Goal: Transaction & Acquisition: Purchase product/service

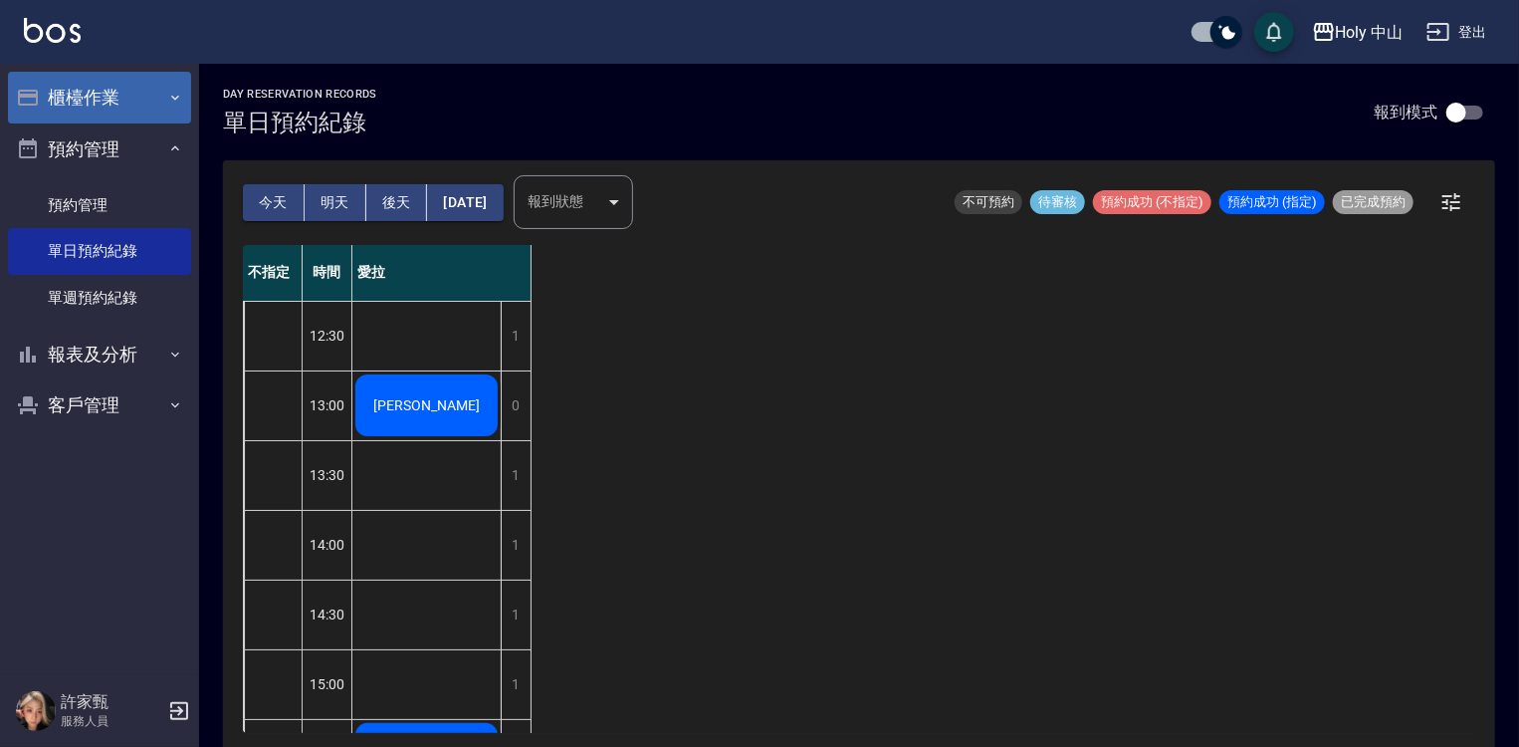
click at [96, 87] on button "櫃檯作業" at bounding box center [99, 98] width 183 height 52
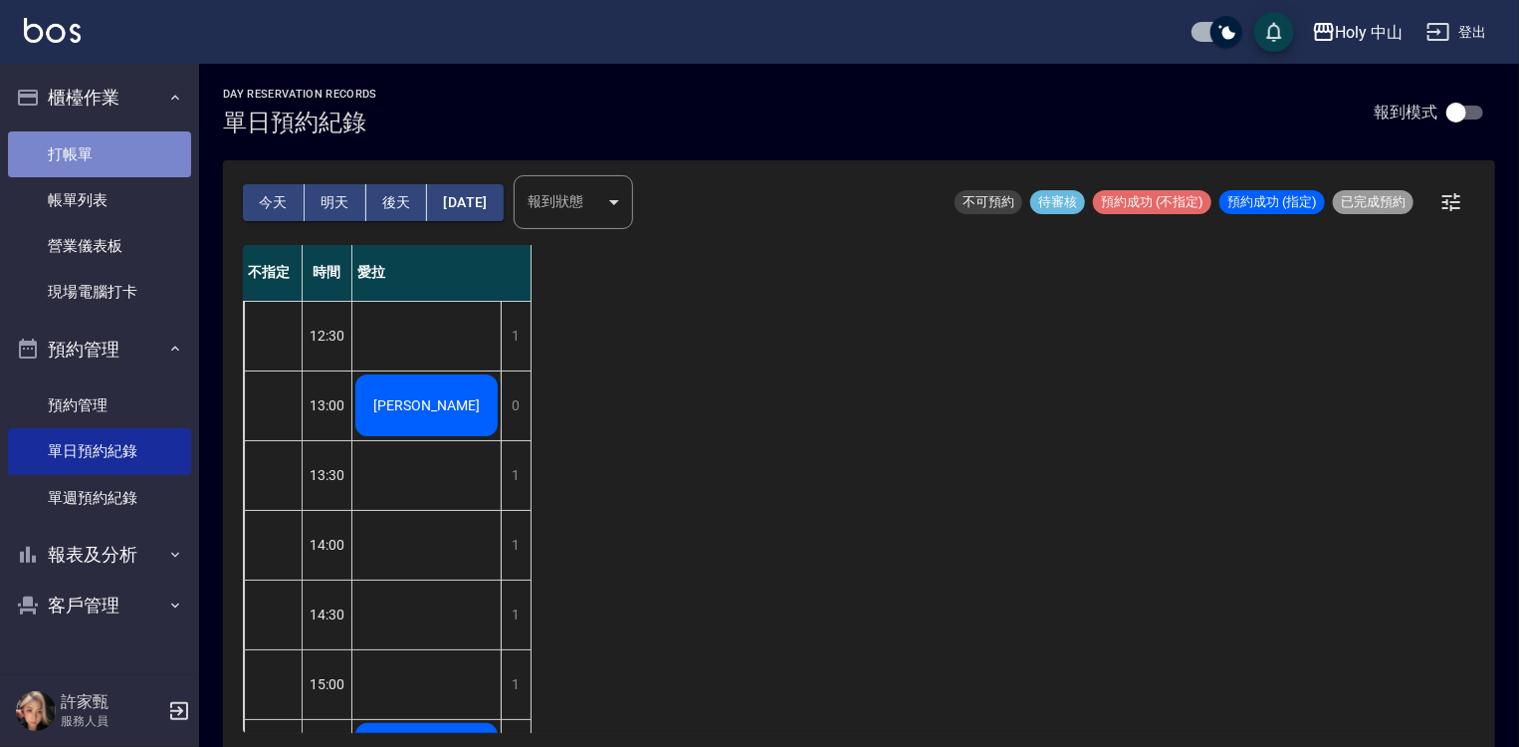
click at [72, 146] on link "打帳單" at bounding box center [99, 154] width 183 height 46
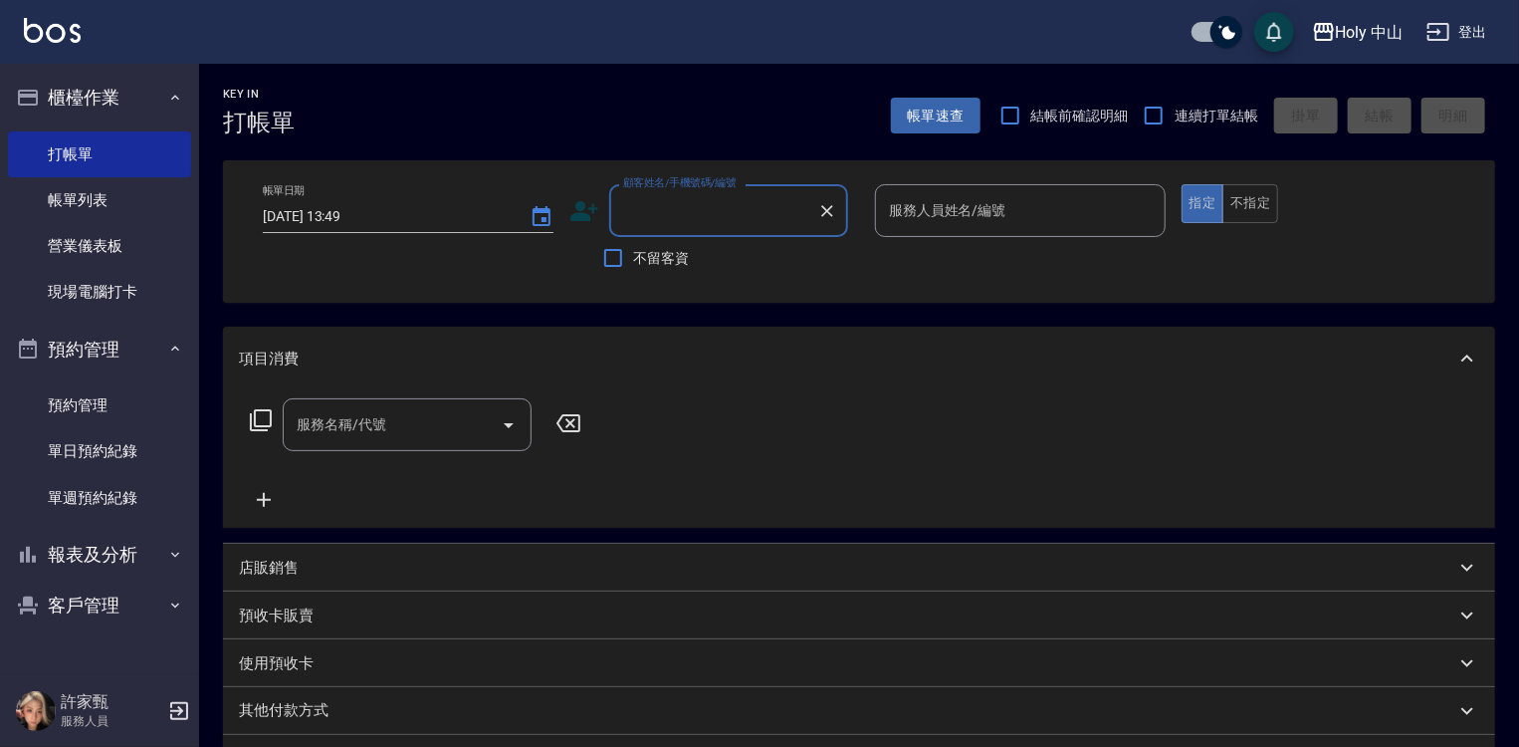
click at [1075, 205] on input "服務人員姓名/編號" at bounding box center [1020, 210] width 273 height 35
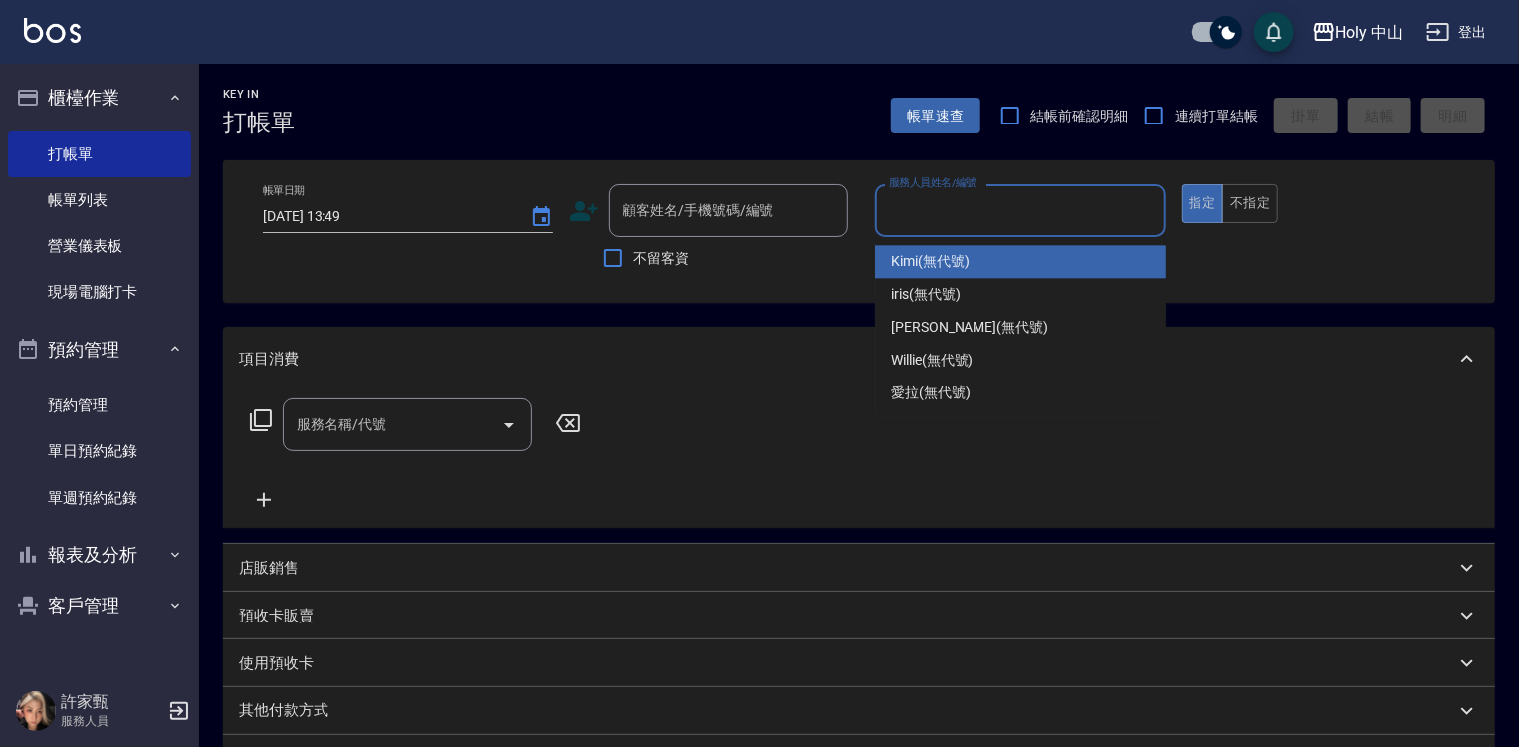
click at [952, 271] on span "Kimi (無代號)" at bounding box center [930, 261] width 79 height 21
type input "Kimi(無代號)"
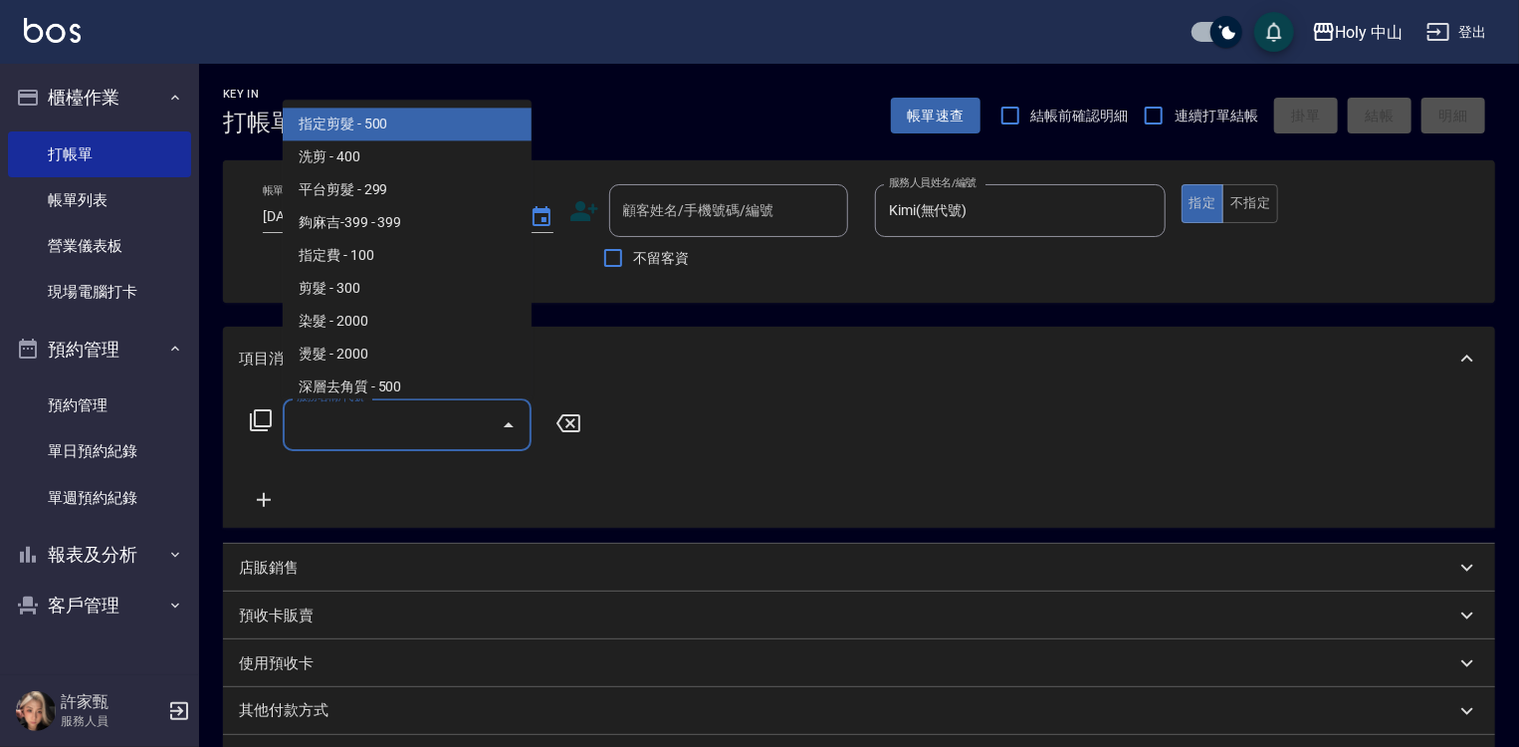
click at [386, 422] on input "服務名稱/代號" at bounding box center [392, 424] width 201 height 35
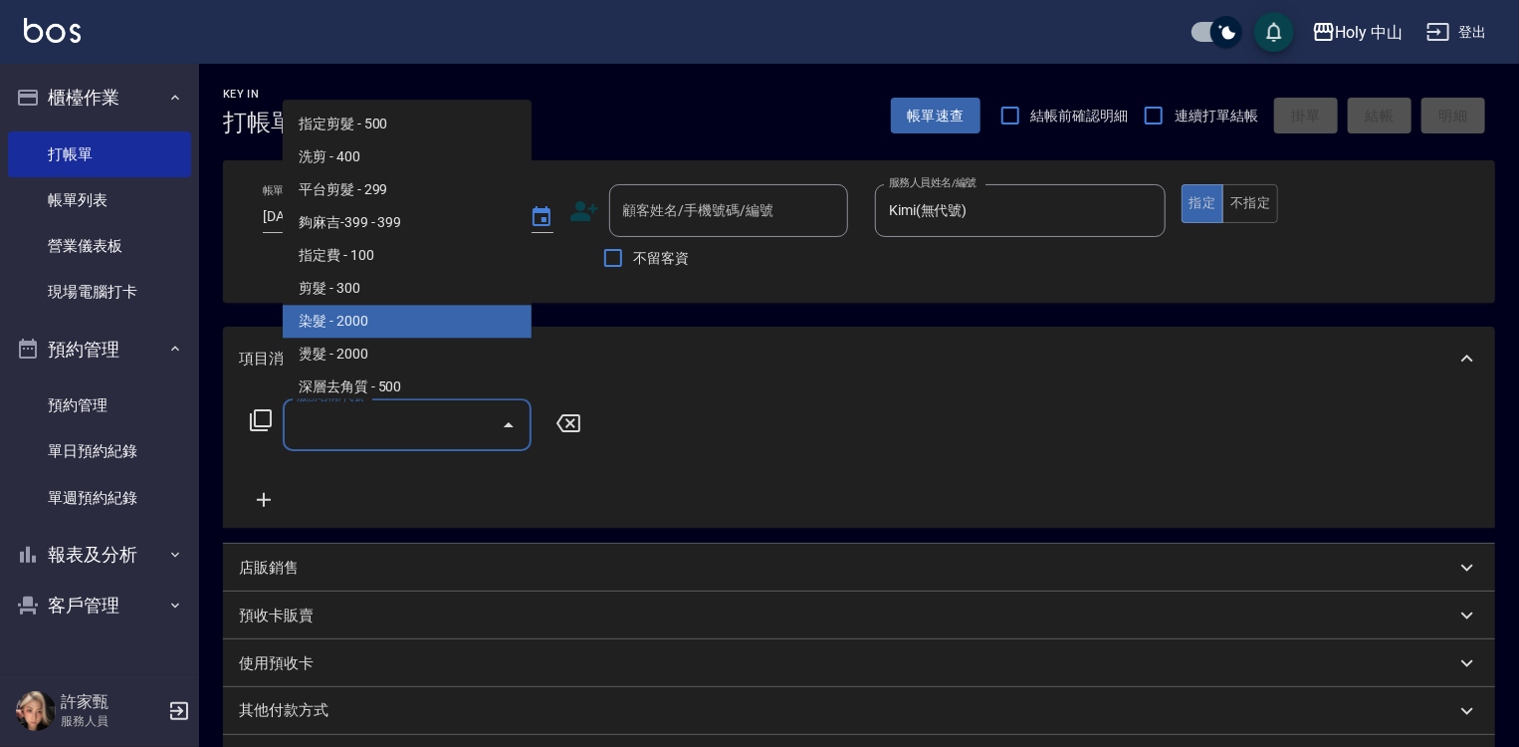
click at [362, 321] on span "染髮 - 2000" at bounding box center [407, 321] width 249 height 33
type input "染髮(C1)"
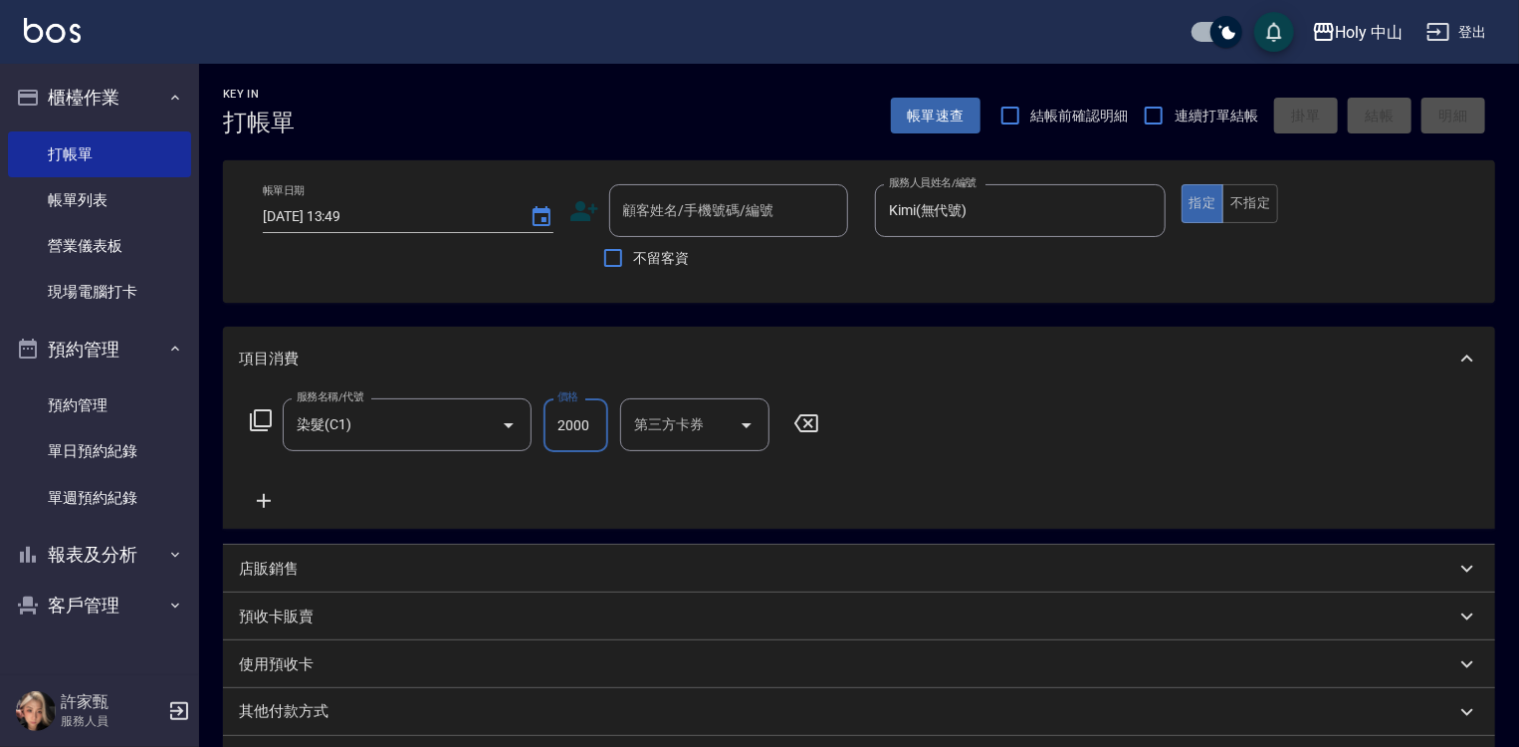
click at [593, 422] on input "2000" at bounding box center [576, 425] width 65 height 54
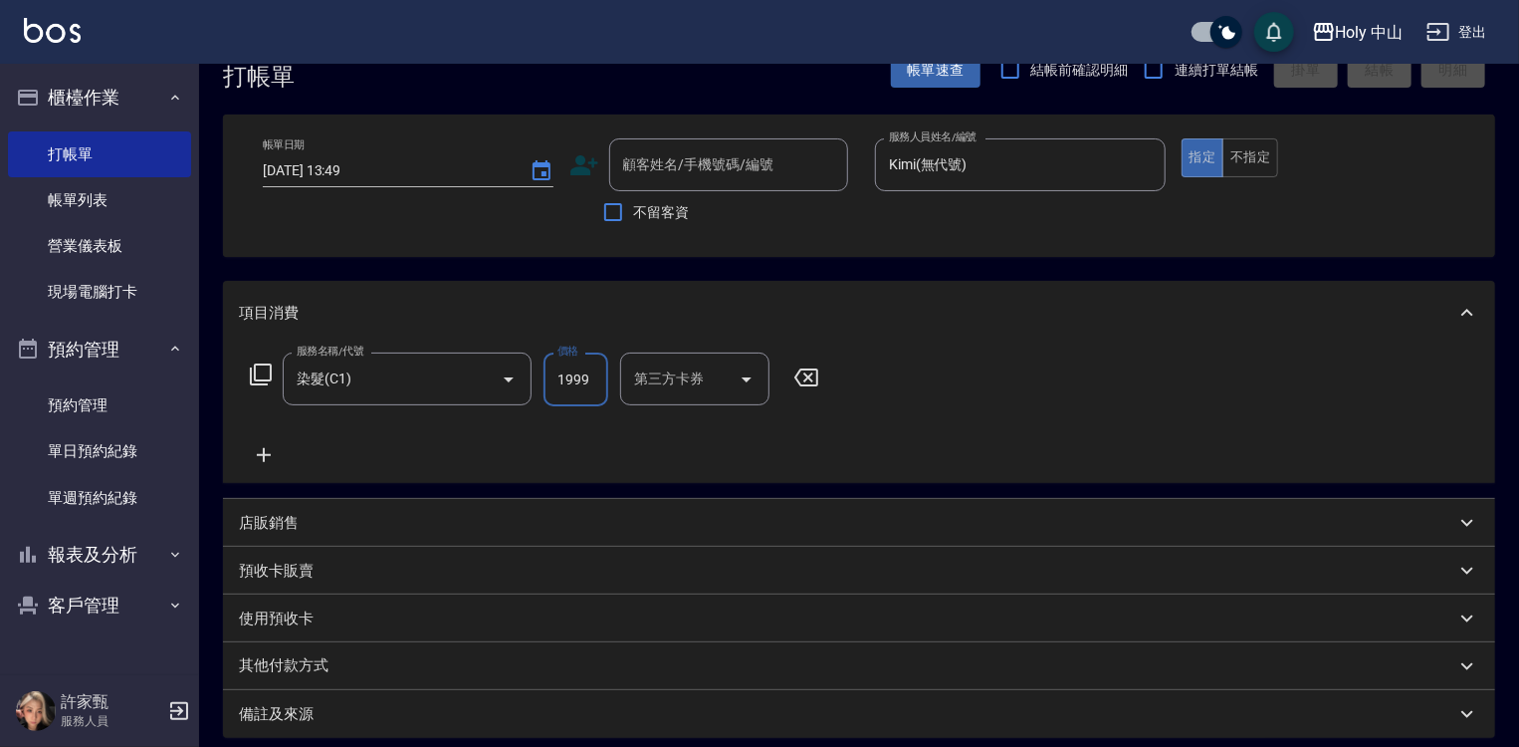
scroll to position [259, 0]
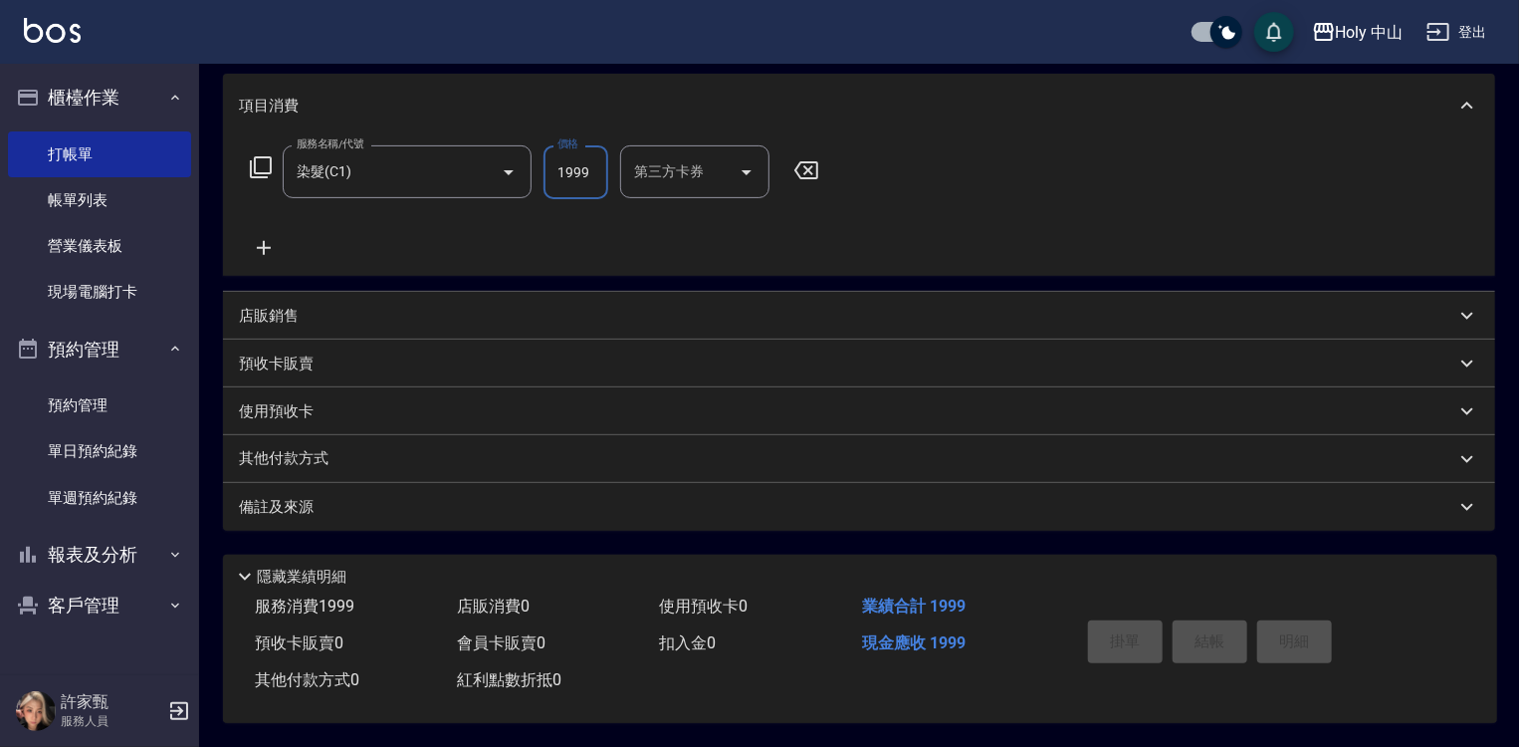
type input "1999"
click at [295, 457] on p "其他付款方式" at bounding box center [289, 459] width 100 height 22
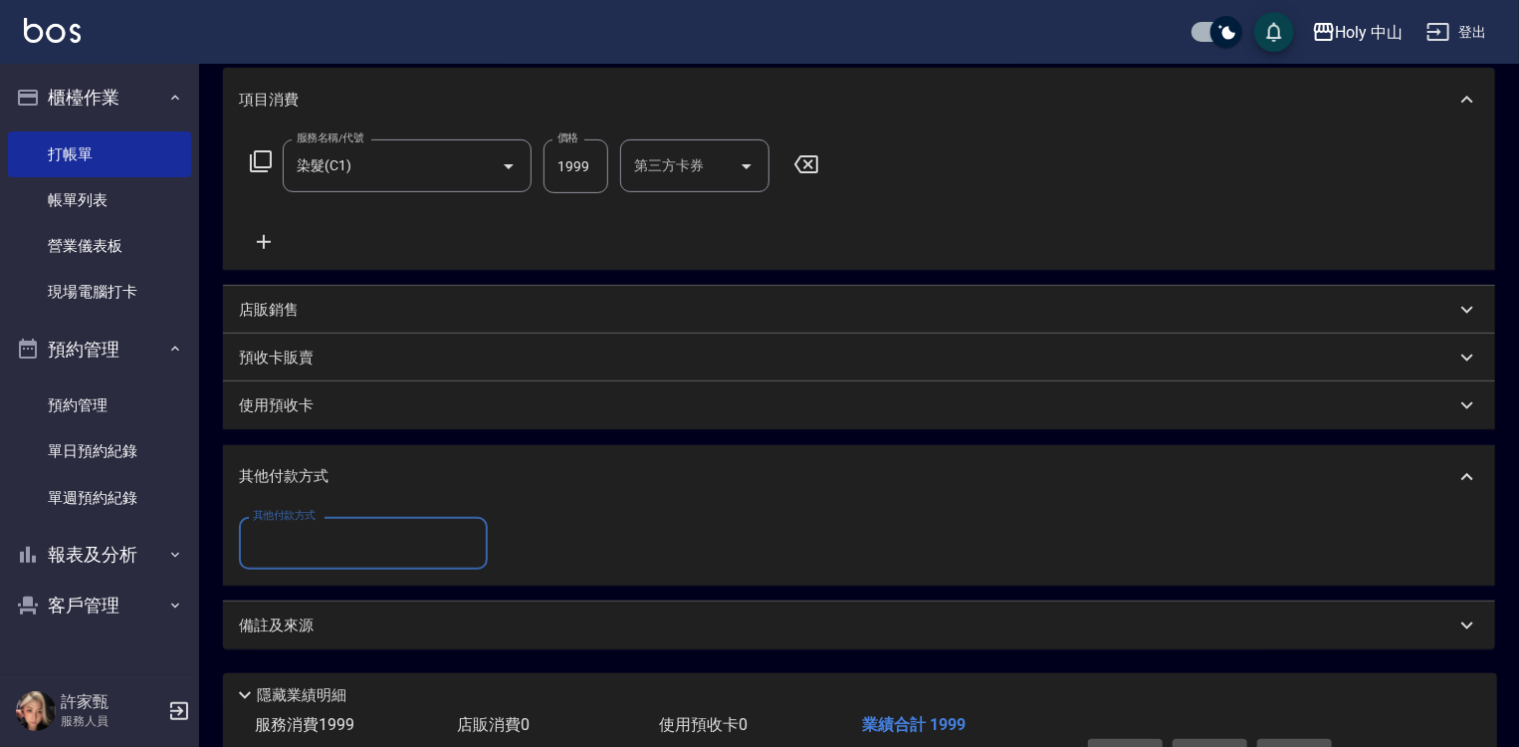
scroll to position [0, 0]
click at [381, 548] on input "其他付款方式" at bounding box center [363, 543] width 231 height 35
click at [393, 556] on input "其他付款方式" at bounding box center [363, 543] width 231 height 35
click at [669, 541] on div "其他付款方式 其他付款方式" at bounding box center [859, 543] width 1241 height 53
click at [358, 549] on input "其他付款方式" at bounding box center [363, 543] width 231 height 35
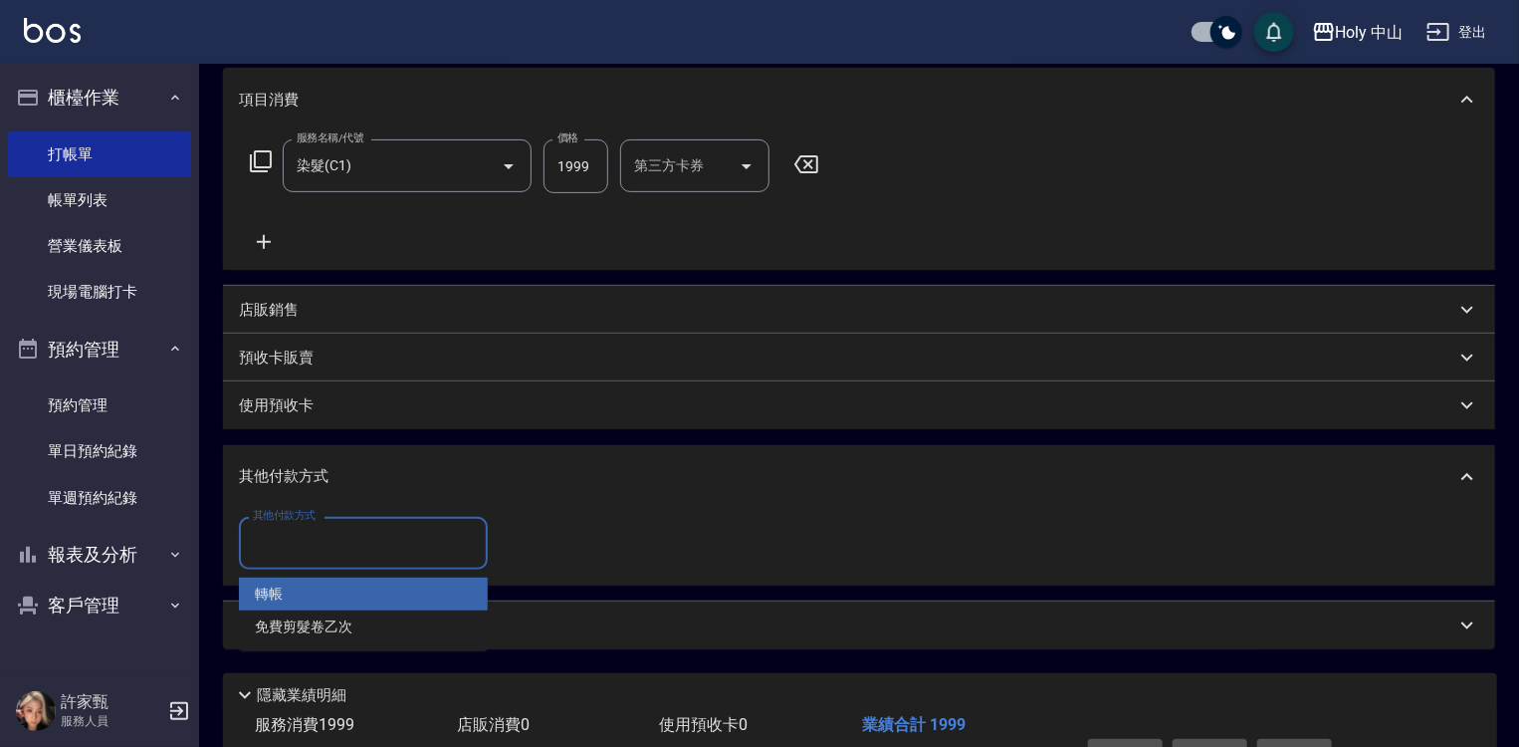
click at [810, 566] on div "其他付款方式 其他付款方式" at bounding box center [859, 543] width 1241 height 53
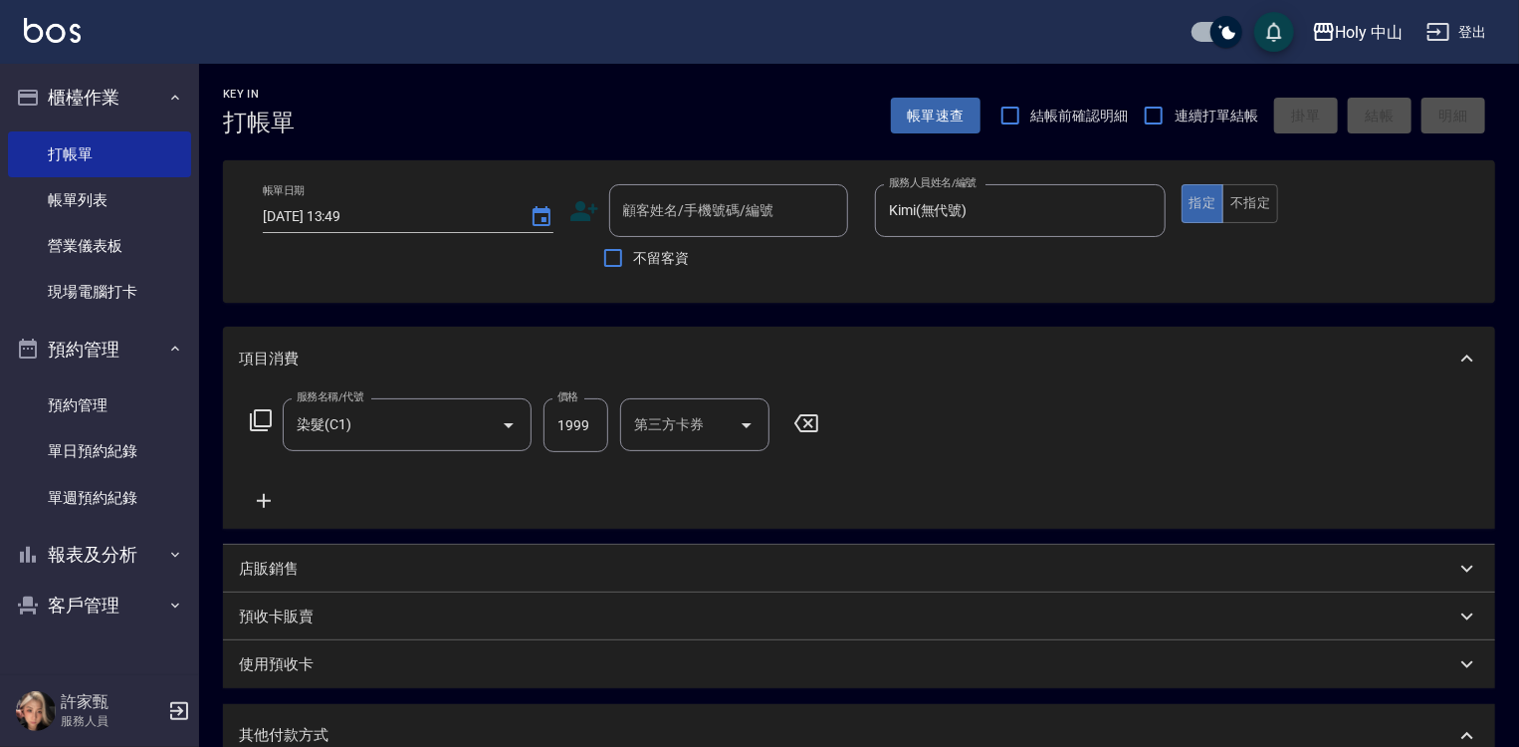
scroll to position [199, 0]
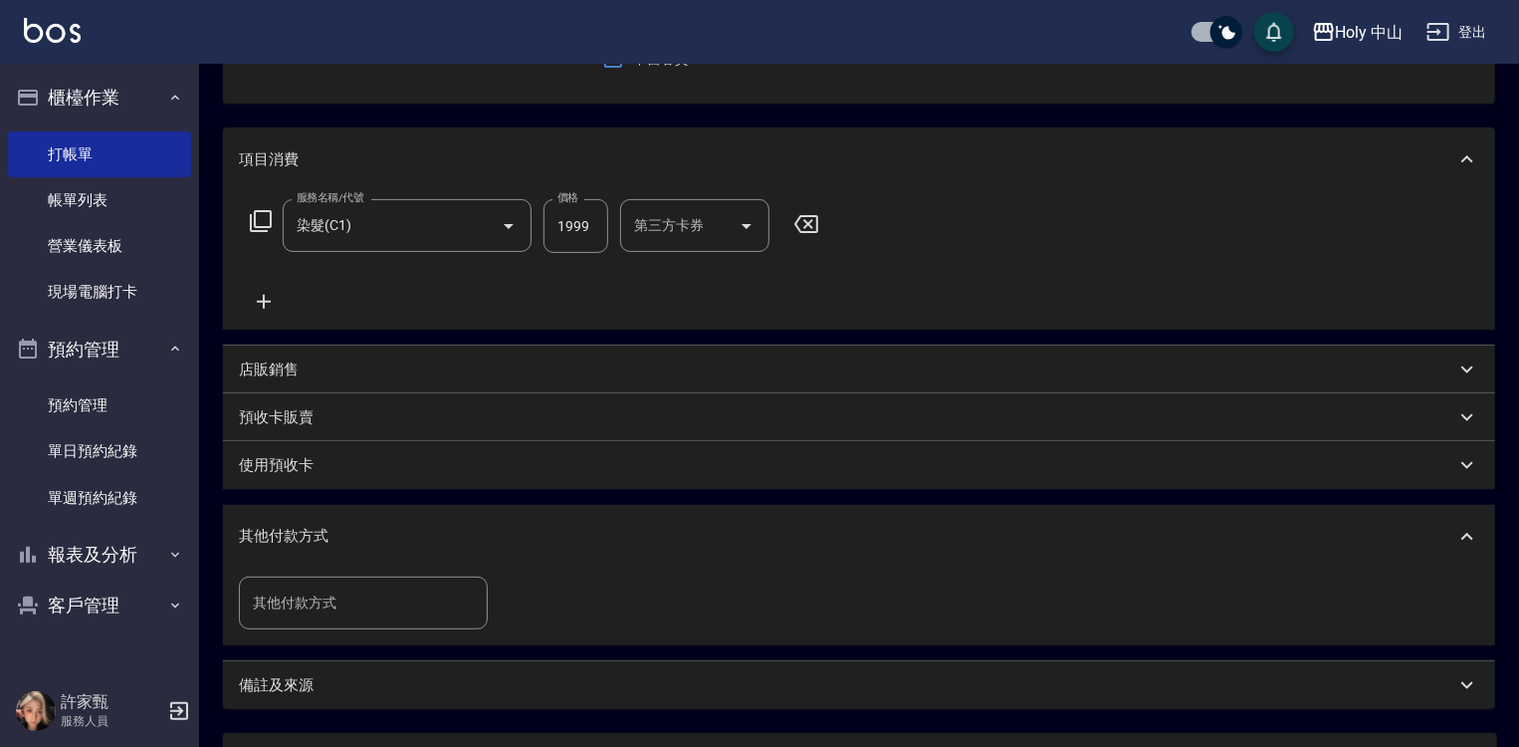
click at [581, 523] on div "其他付款方式" at bounding box center [859, 537] width 1272 height 64
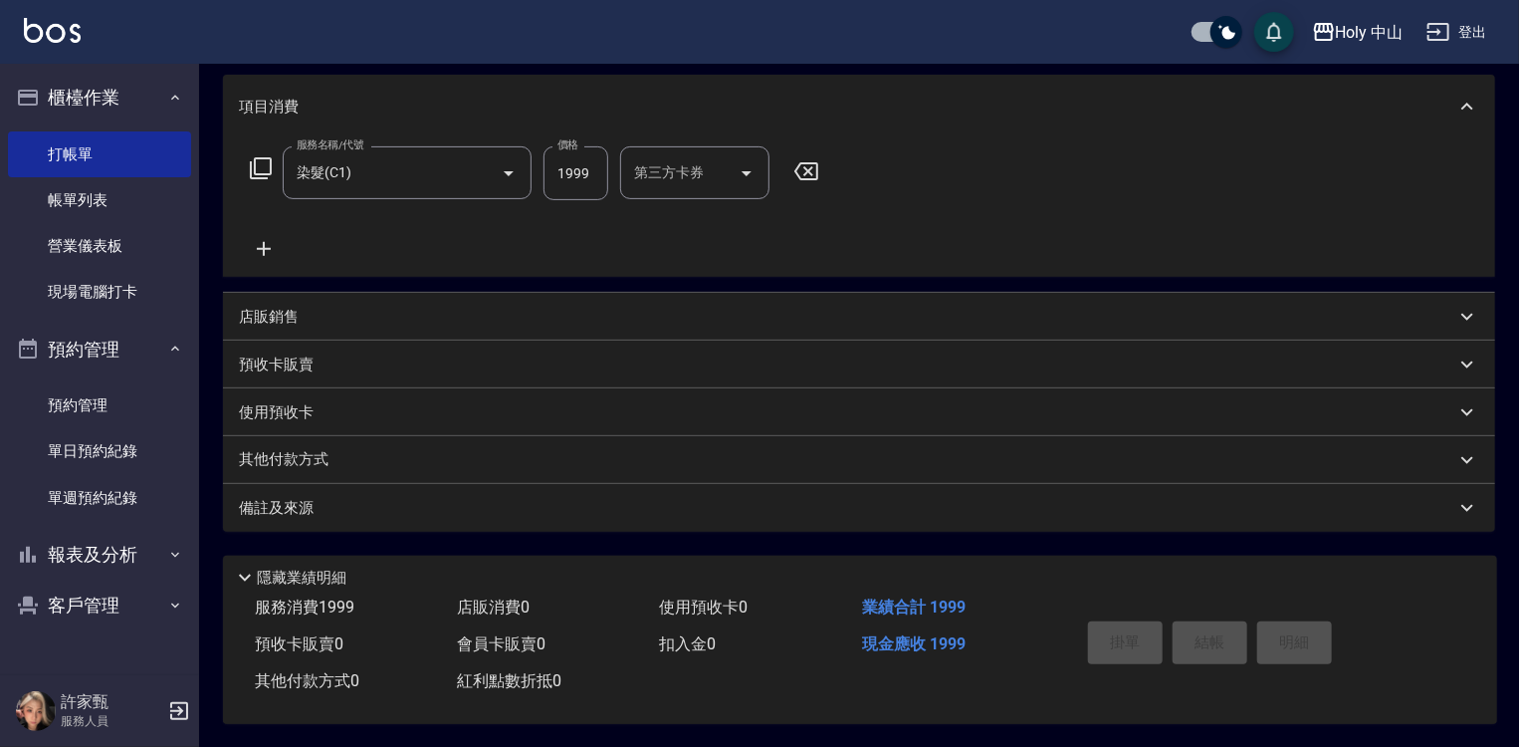
scroll to position [259, 0]
click at [1122, 633] on div "掛單 結帳 明細" at bounding box center [1210, 643] width 260 height 63
click at [1192, 639] on div "掛單 結帳 明細" at bounding box center [1210, 643] width 260 height 63
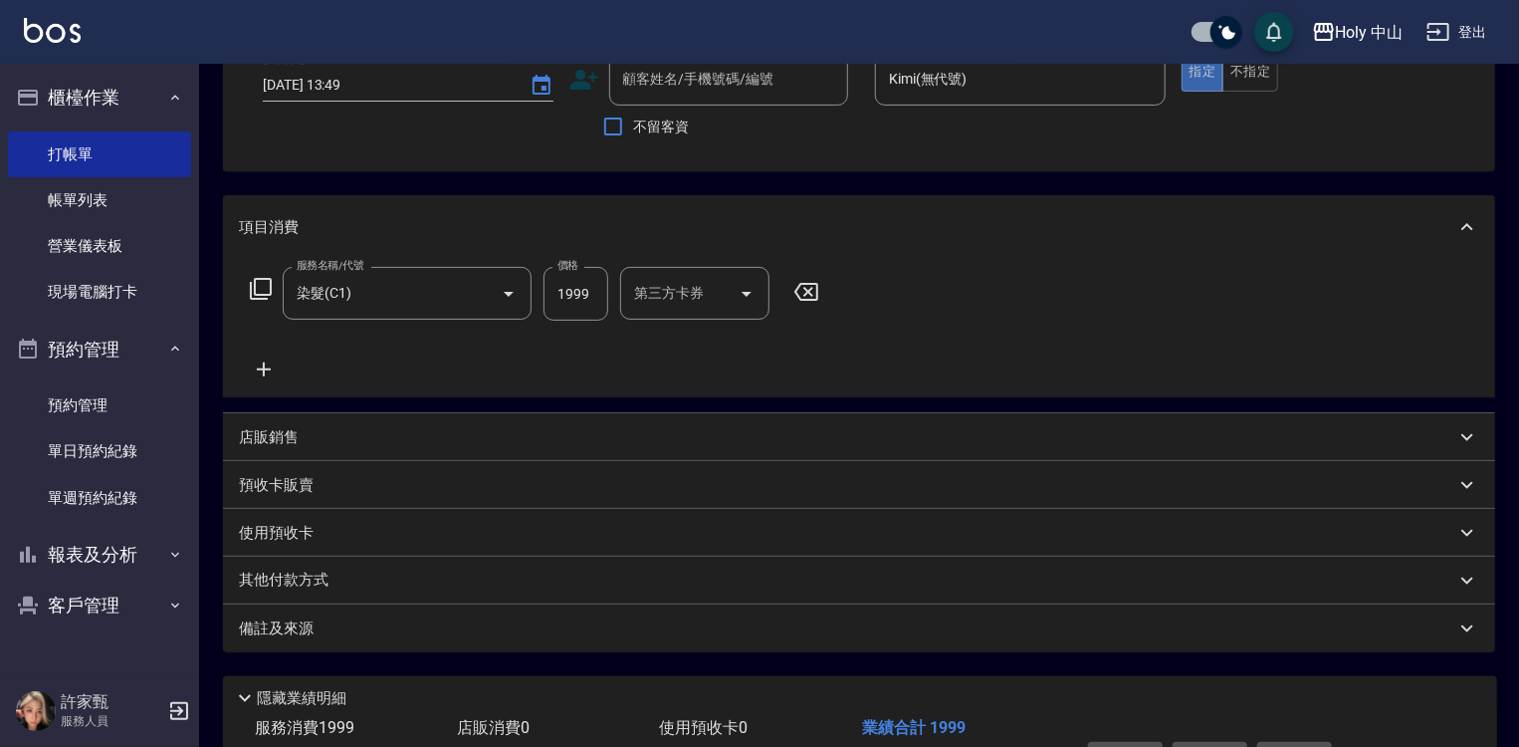
scroll to position [0, 0]
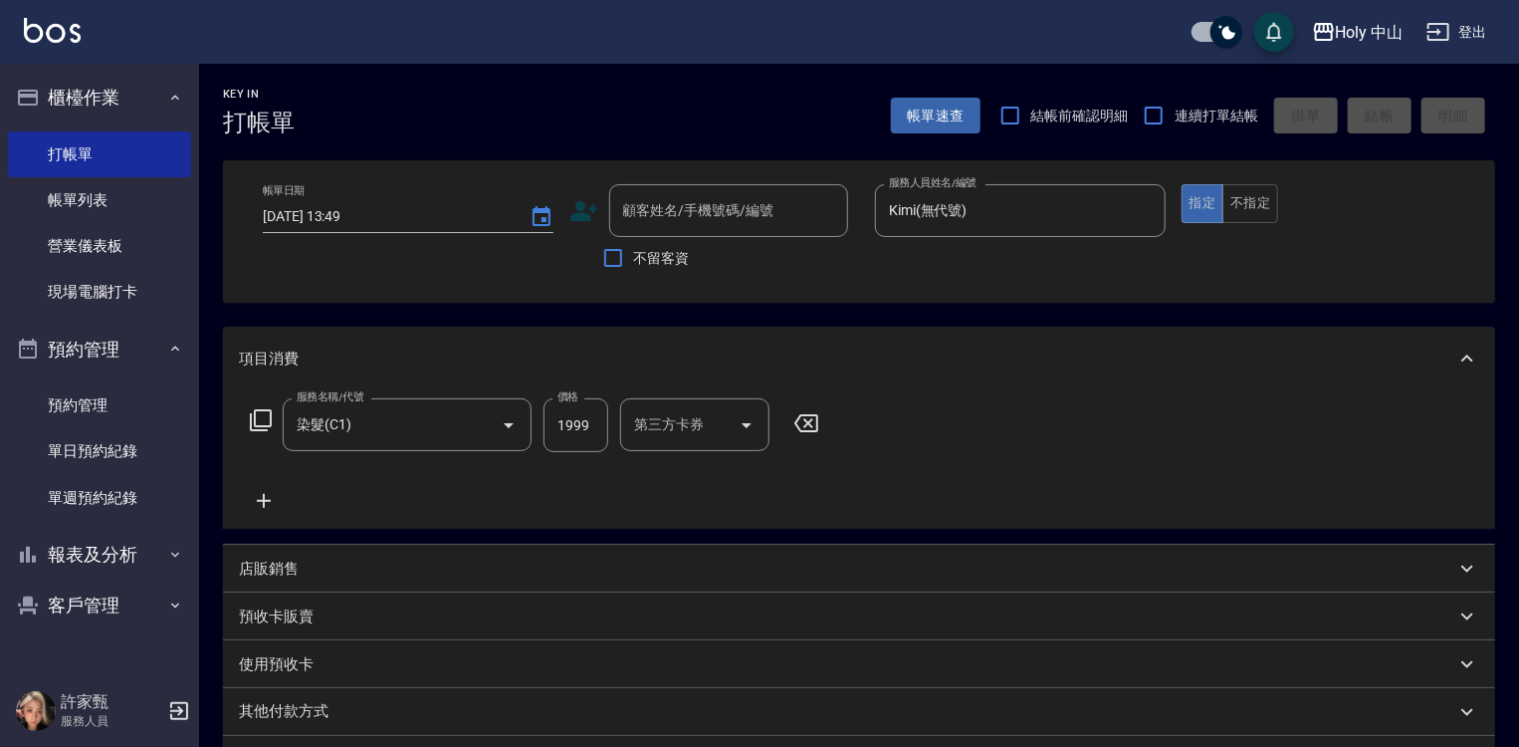
click at [1064, 117] on span "結帳前確認明細" at bounding box center [1081, 116] width 98 height 21
click at [1032, 117] on input "結帳前確認明細" at bounding box center [1011, 116] width 42 height 42
click at [1064, 117] on span "結帳前確認明細" at bounding box center [1081, 116] width 98 height 21
click at [1032, 117] on input "結帳前確認明細" at bounding box center [1011, 116] width 42 height 42
checkbox input "false"
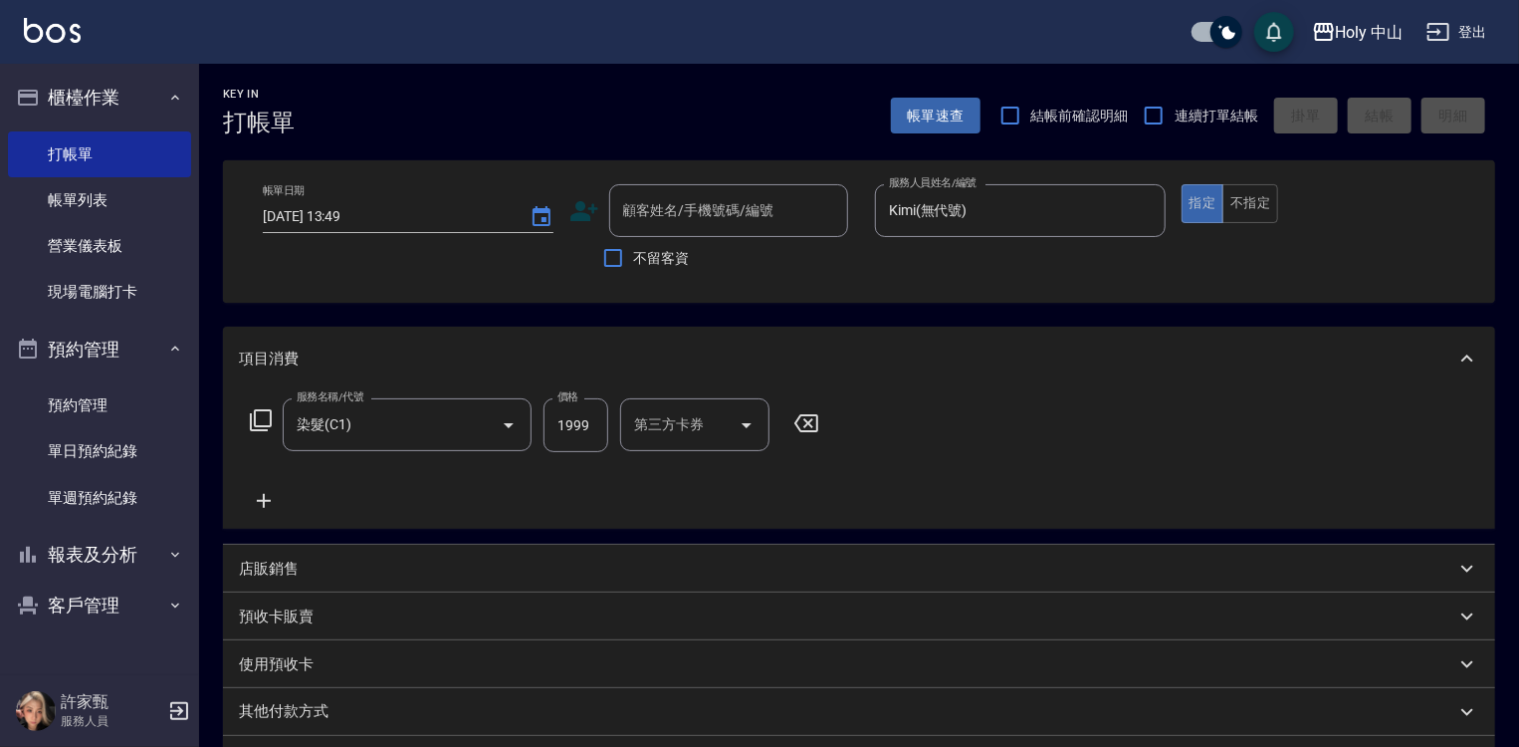
click at [757, 384] on div "項目消費" at bounding box center [859, 359] width 1272 height 64
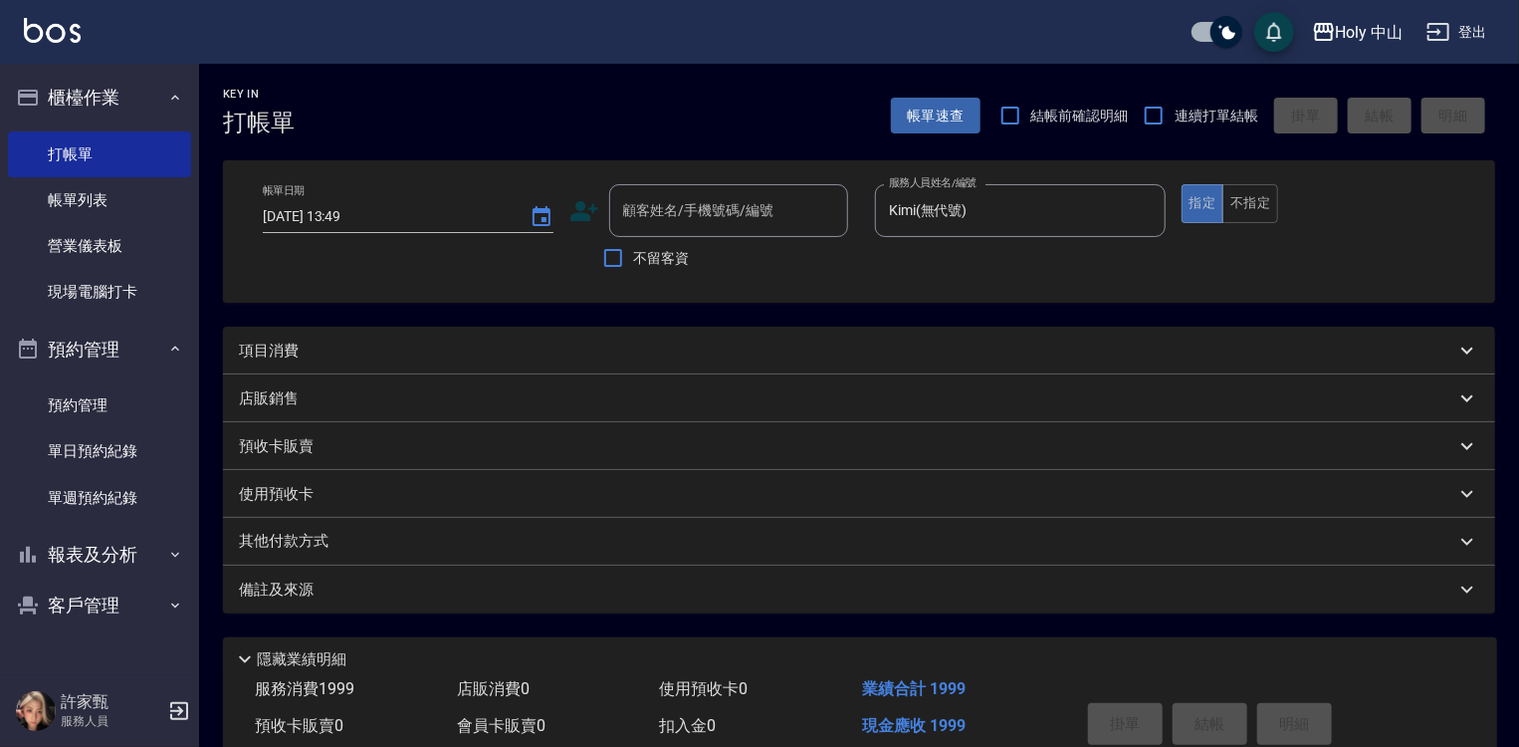
click at [719, 357] on div "項目消費" at bounding box center [847, 351] width 1217 height 21
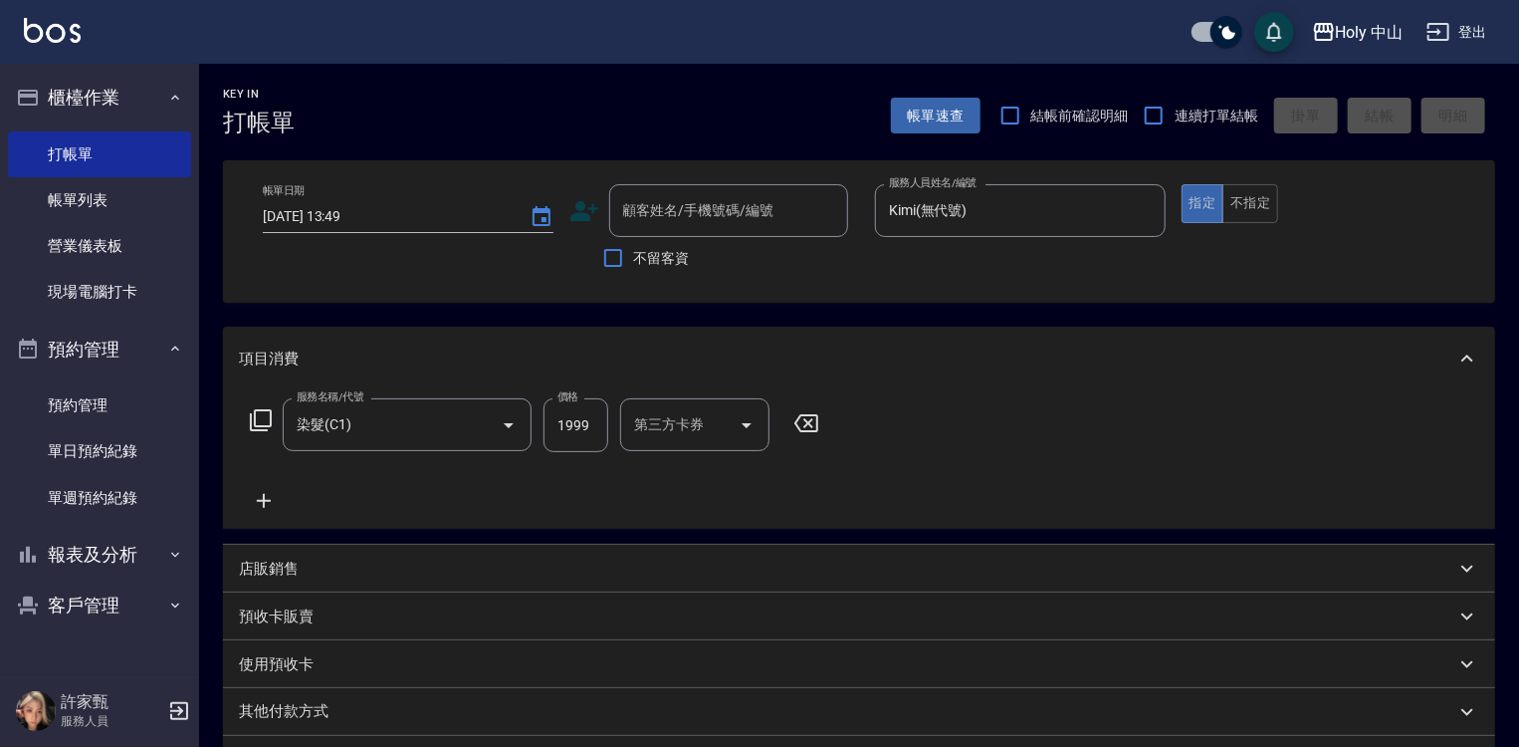
click at [704, 424] on input "第三方卡券" at bounding box center [680, 424] width 102 height 35
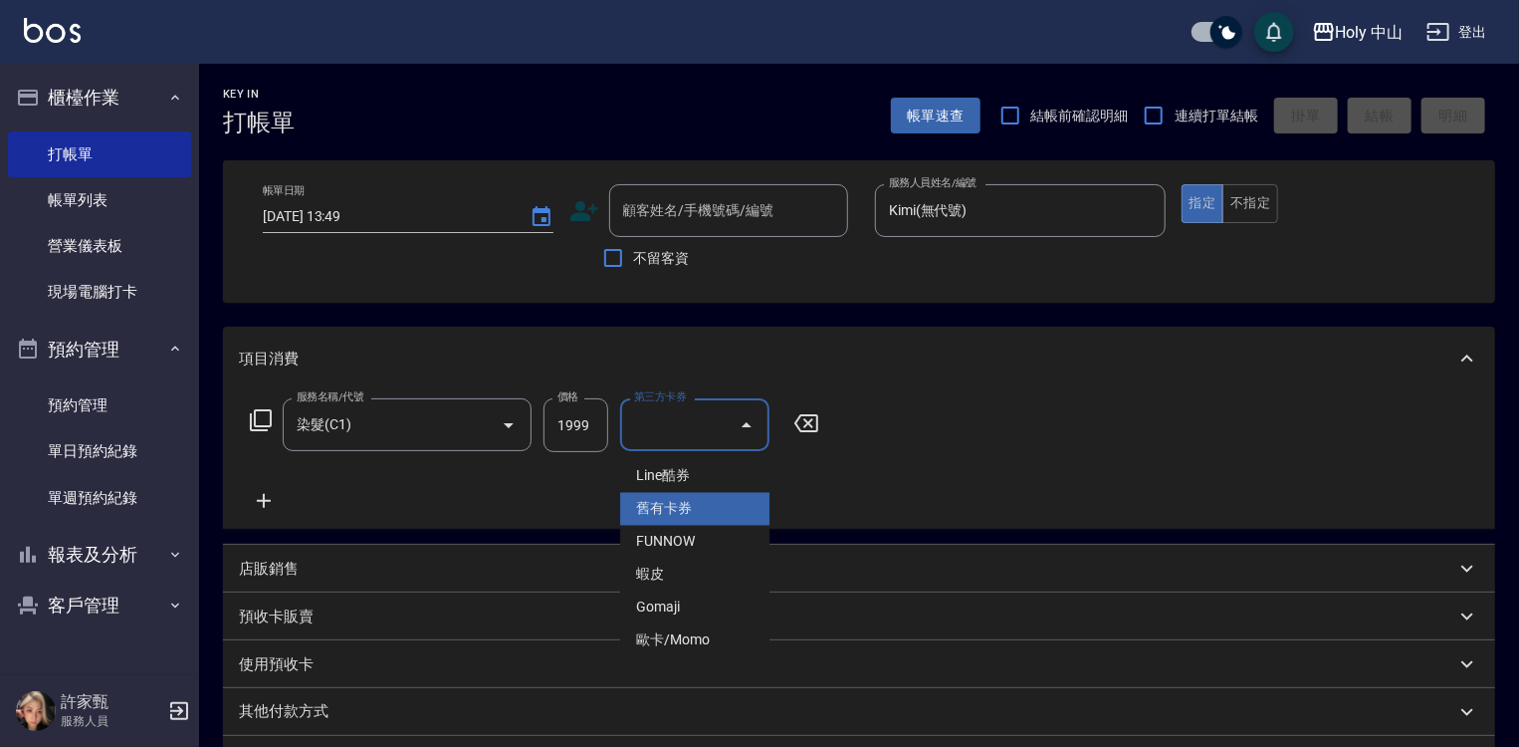
click at [971, 448] on div "服務名稱/代號 染髮(C1) 服務名稱/代號 價格 1999 價格 第三方卡券 第三方卡券" at bounding box center [859, 459] width 1272 height 138
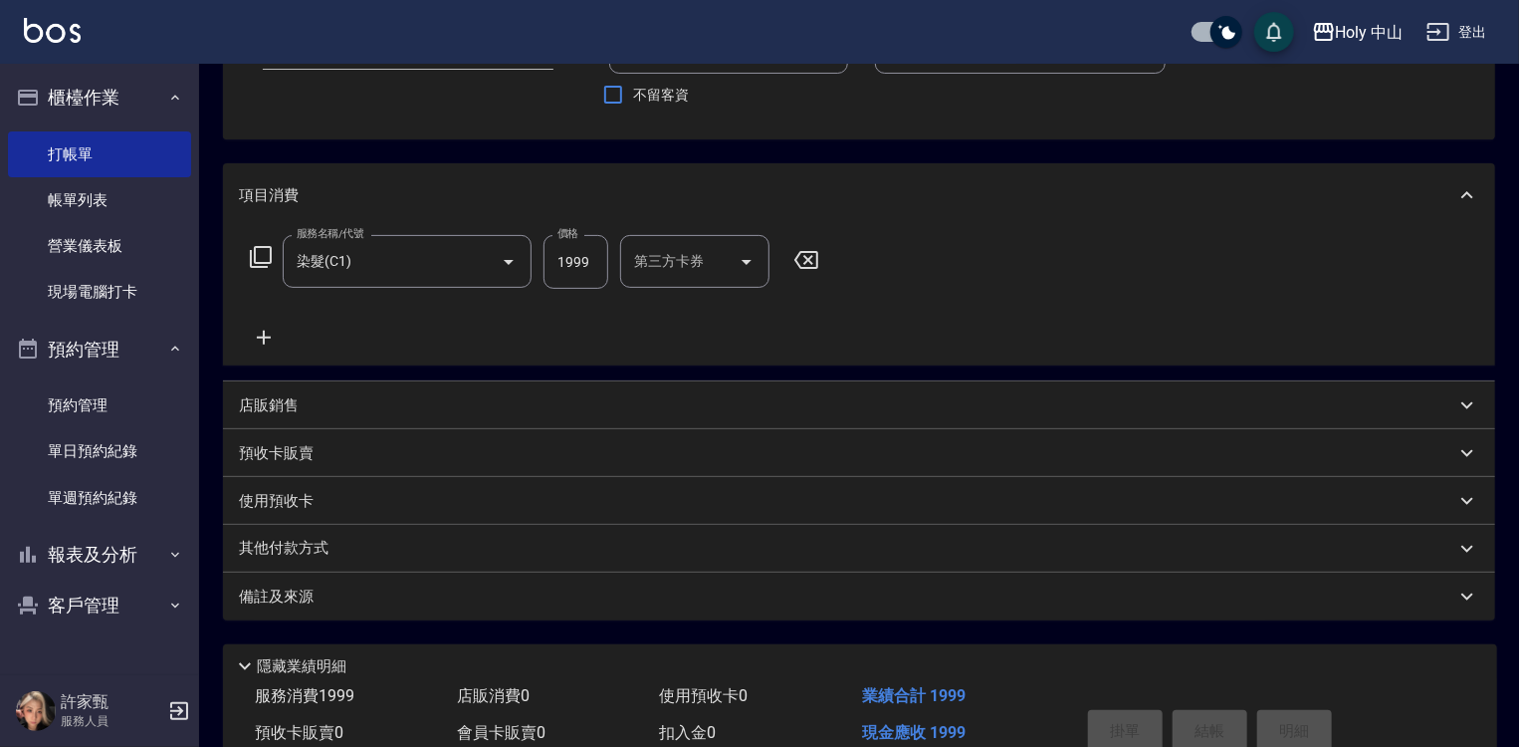
scroll to position [199, 0]
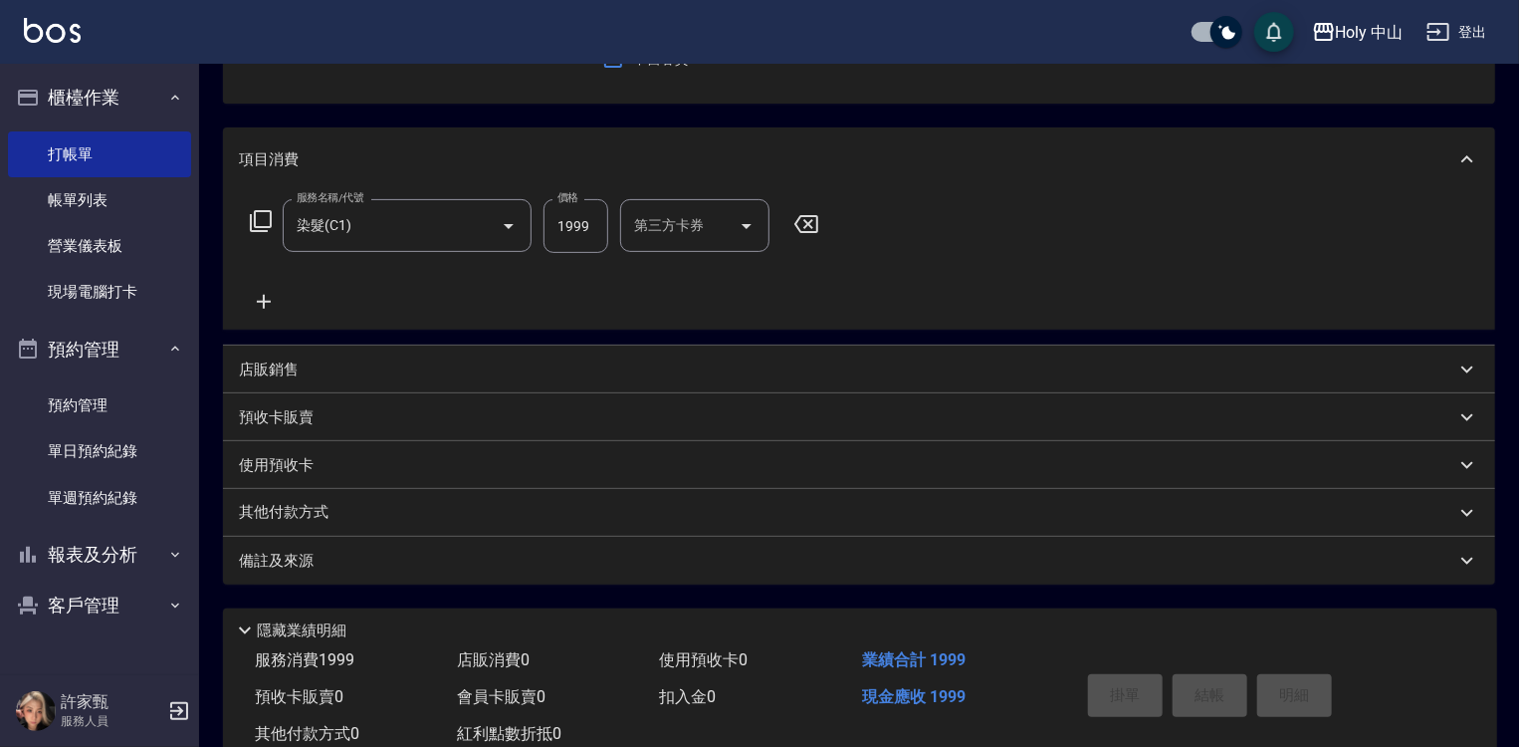
click at [350, 507] on div "其他付款方式" at bounding box center [847, 513] width 1217 height 22
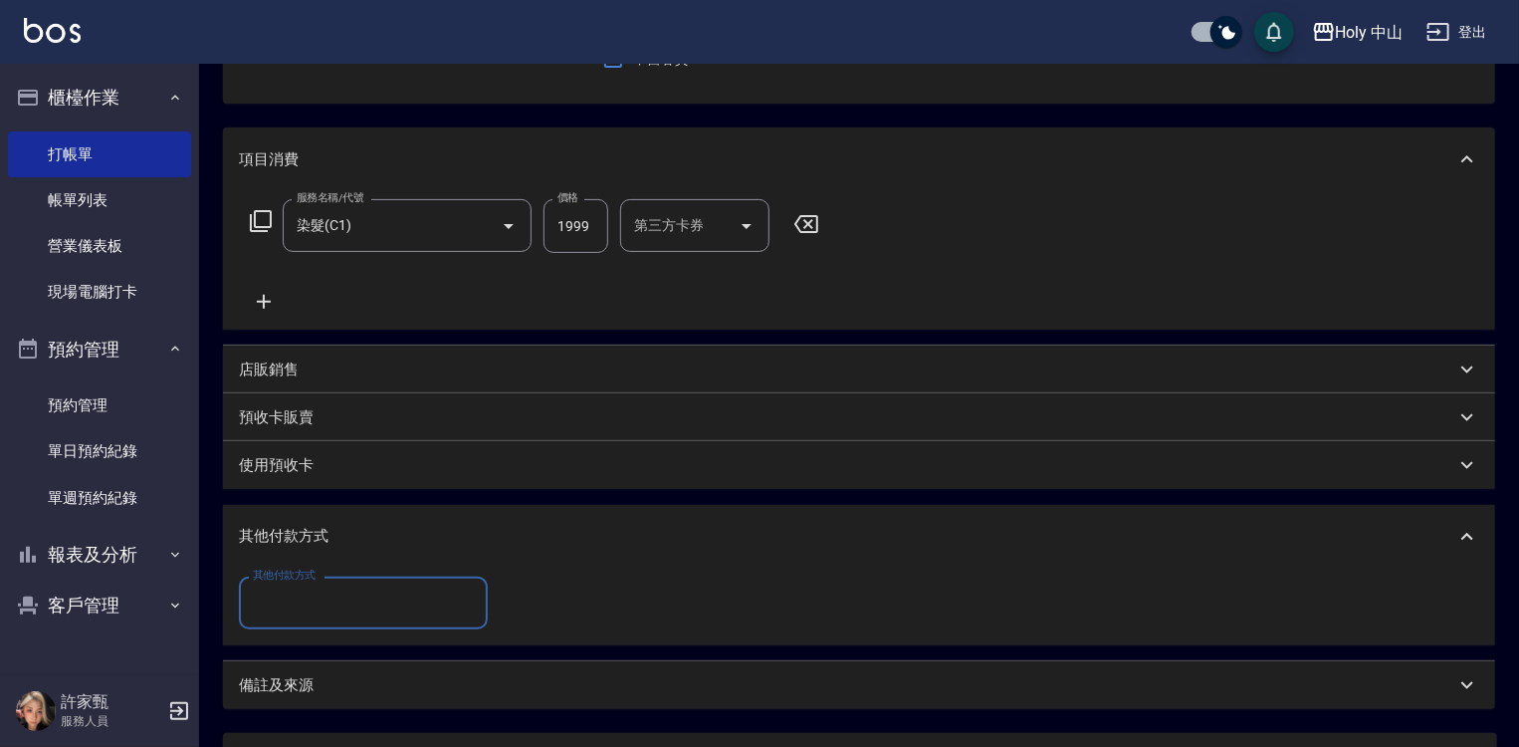
scroll to position [0, 0]
click at [319, 610] on input "其他付款方式" at bounding box center [363, 602] width 231 height 35
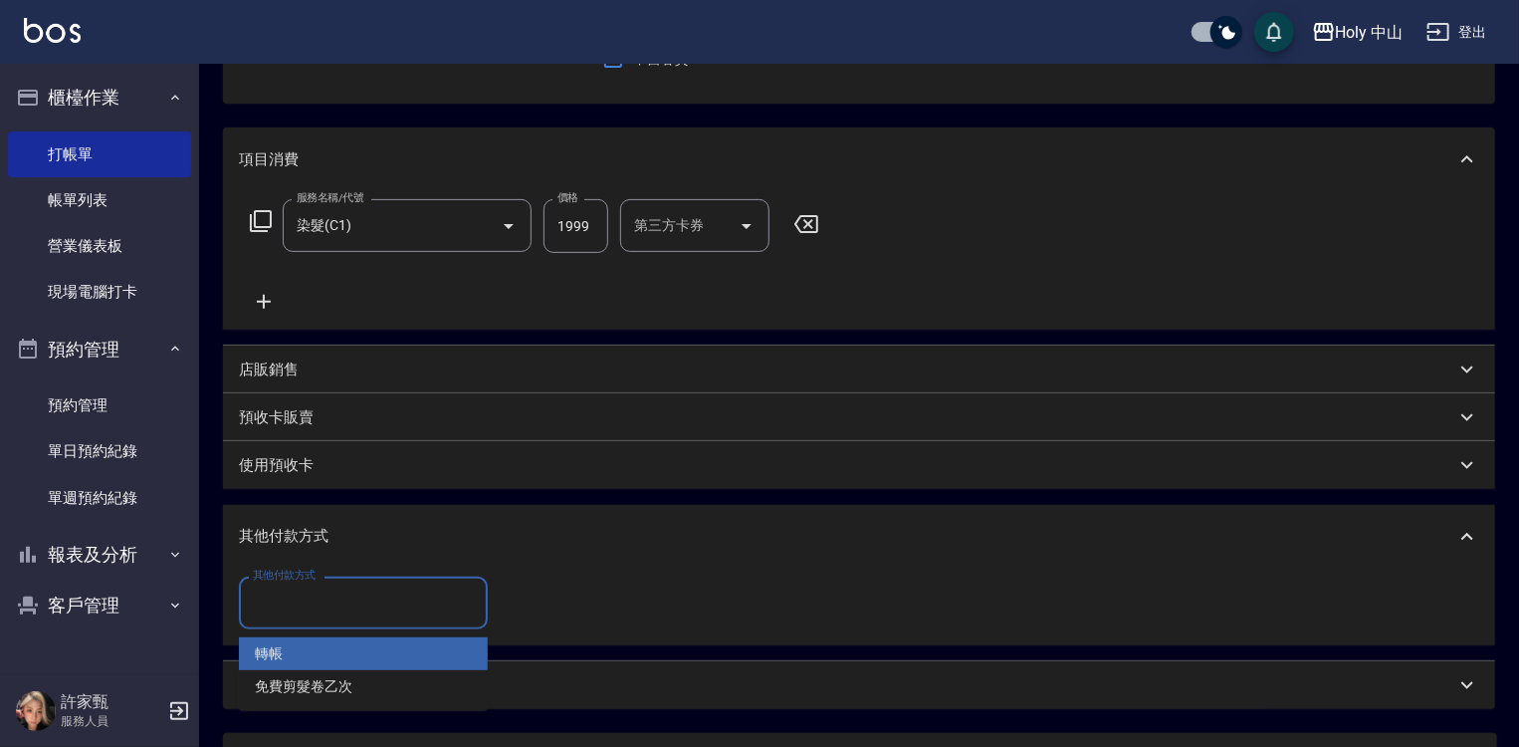
click at [331, 655] on span "轉帳" at bounding box center [363, 653] width 249 height 33
type input "轉帳"
click at [422, 600] on input "轉帳" at bounding box center [348, 602] width 201 height 35
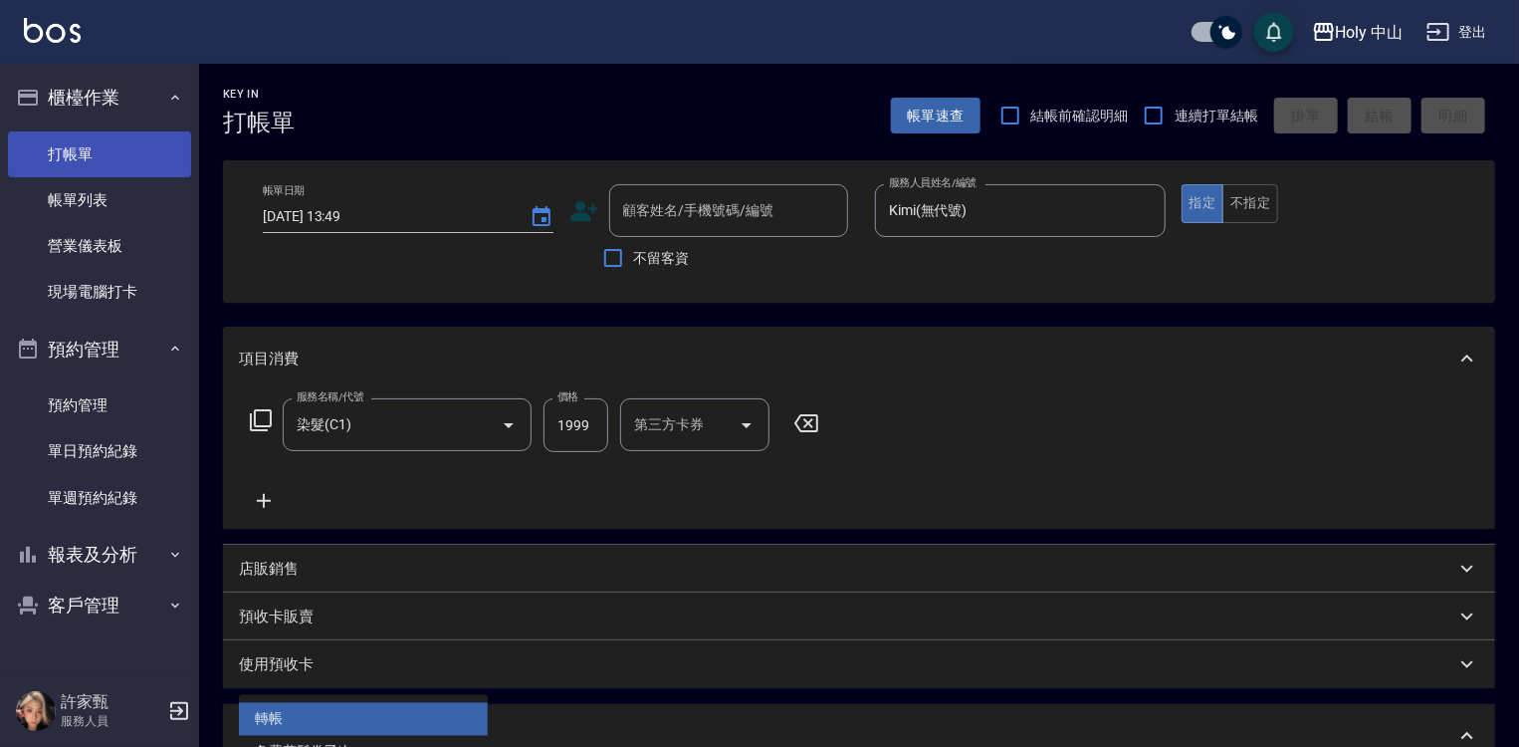
click at [84, 151] on link "打帳單" at bounding box center [99, 154] width 183 height 46
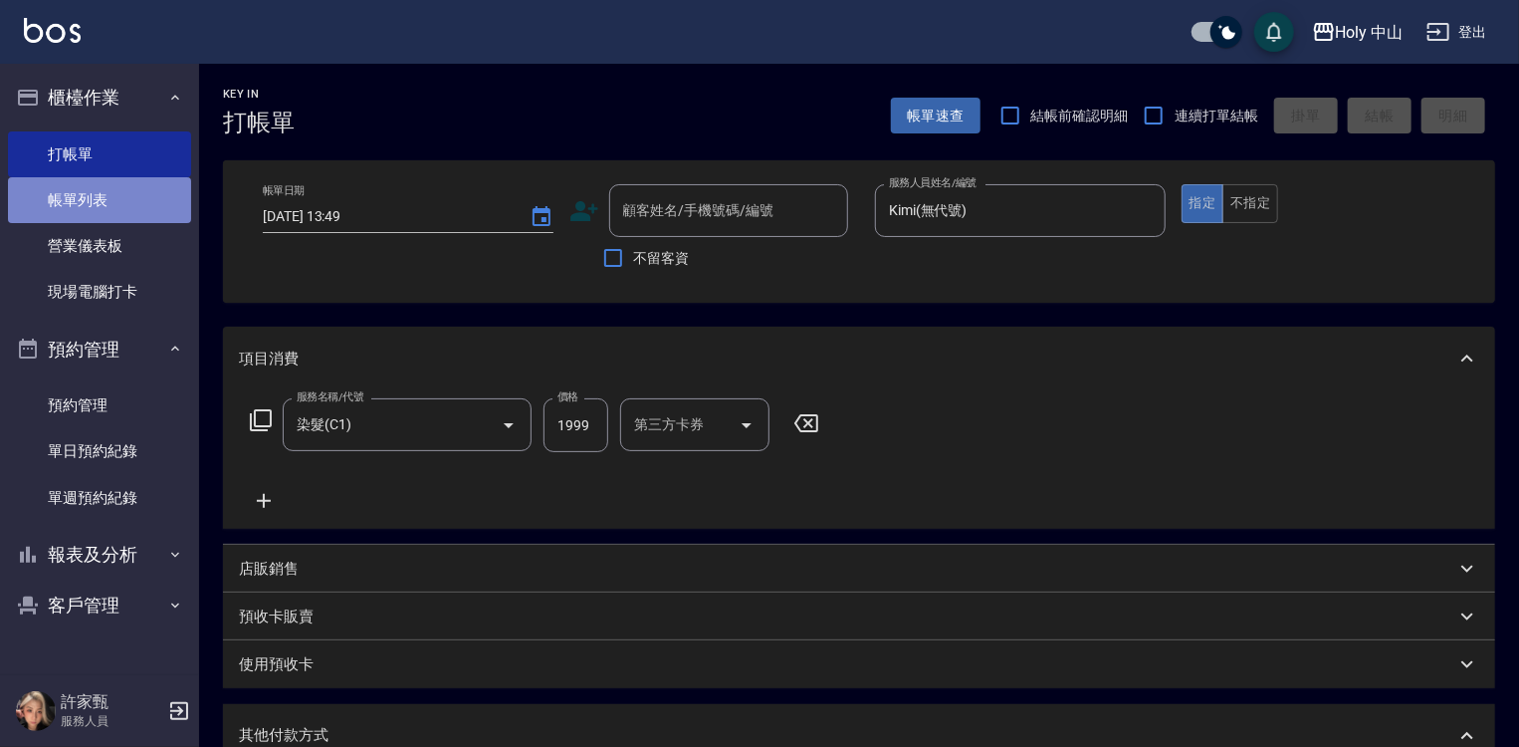
click at [76, 194] on link "帳單列表" at bounding box center [99, 200] width 183 height 46
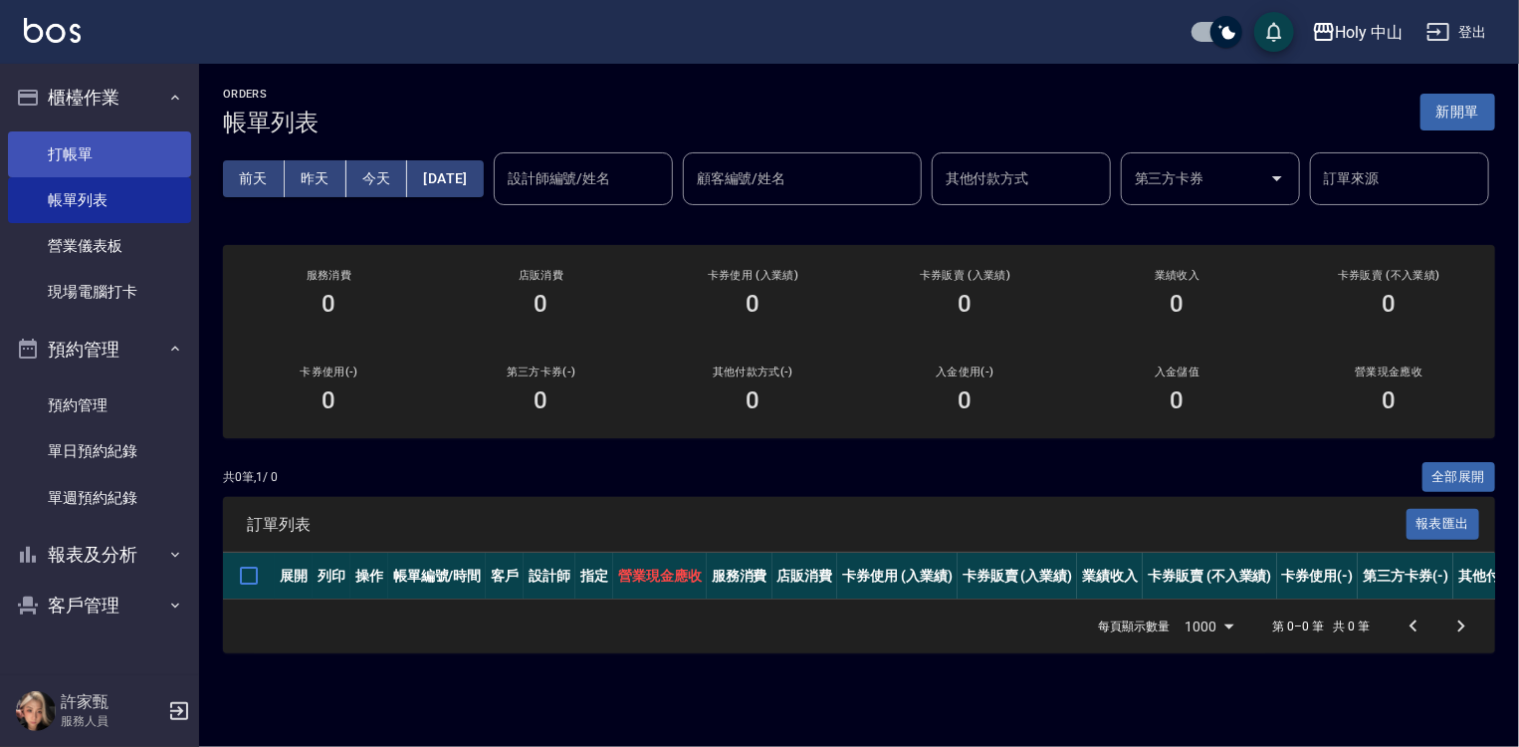
click at [147, 167] on link "打帳單" at bounding box center [99, 154] width 183 height 46
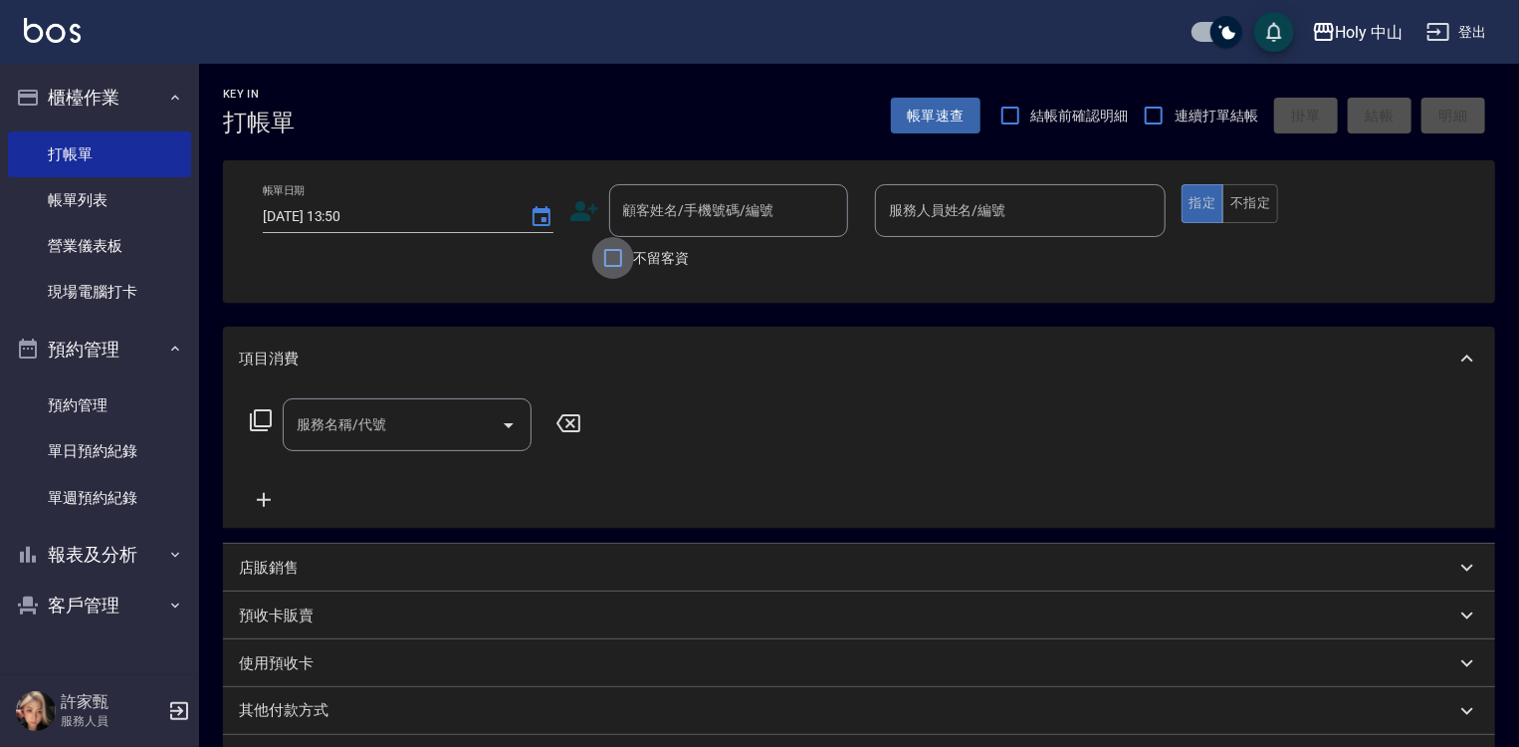
click at [606, 263] on input "不留客資" at bounding box center [613, 258] width 42 height 42
checkbox input "true"
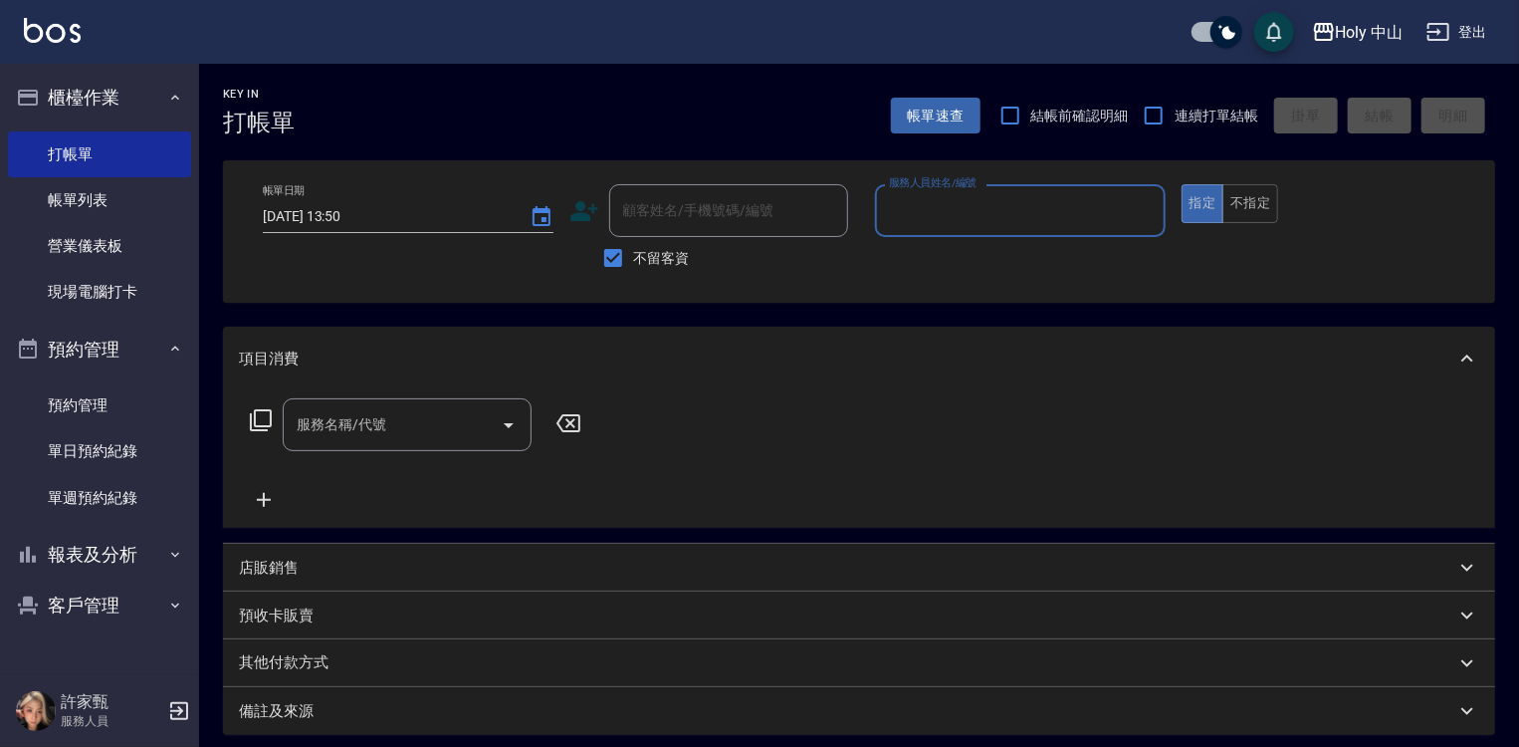
click at [990, 229] on div "服務人員姓名/編號" at bounding box center [1020, 210] width 291 height 53
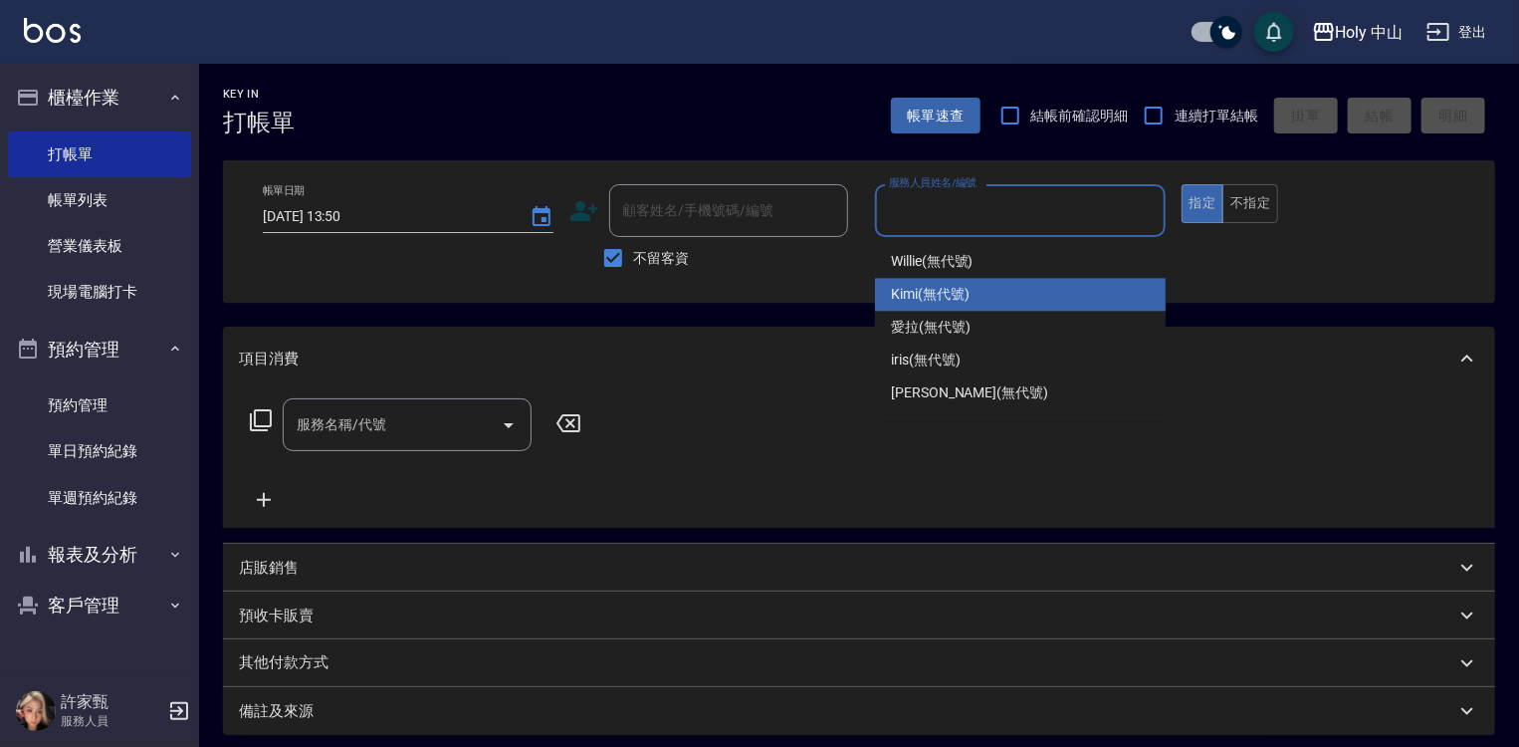
click at [973, 287] on div "Kimi (無代號)" at bounding box center [1020, 294] width 291 height 33
type input "Kimi(無代號)"
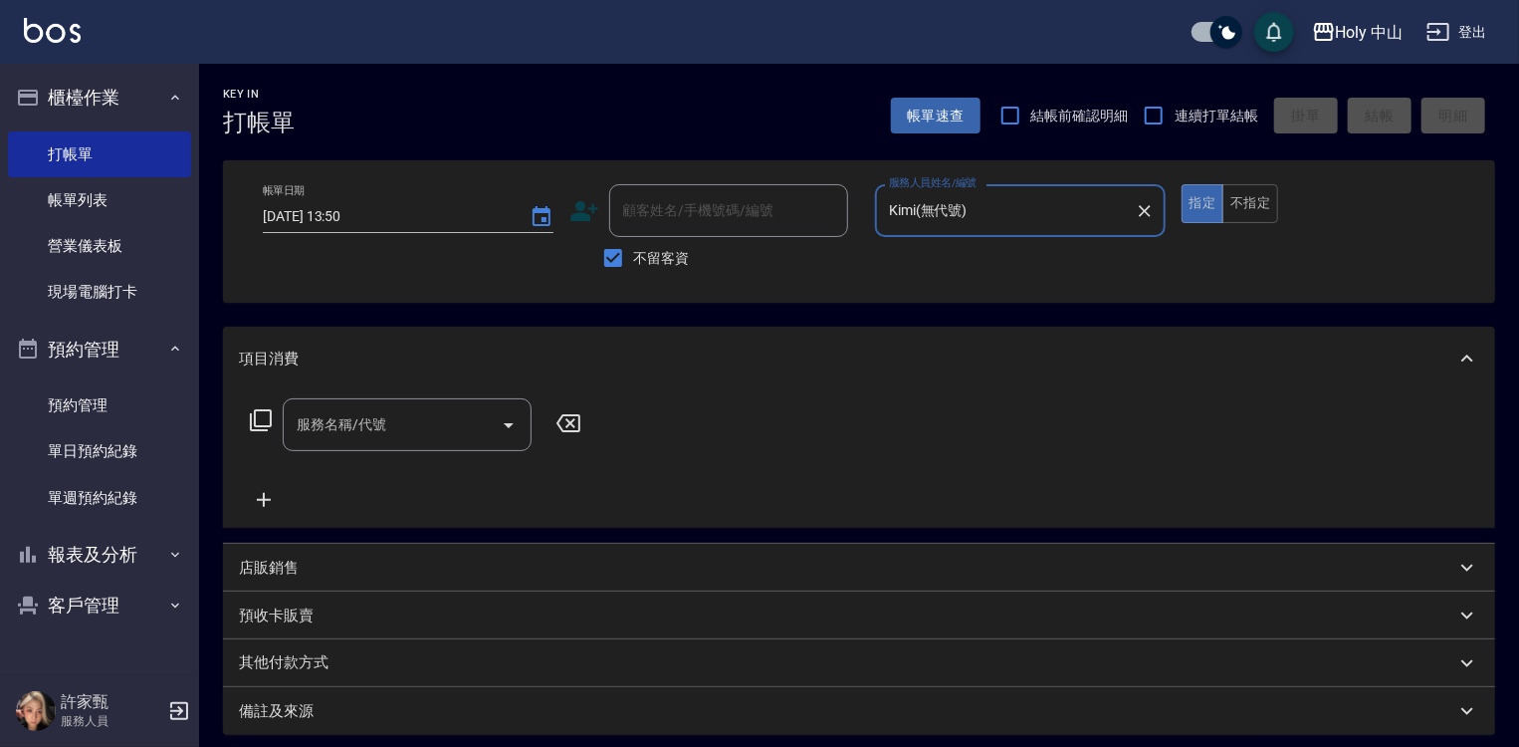
click at [339, 400] on div "服務名稱/代號" at bounding box center [407, 424] width 249 height 53
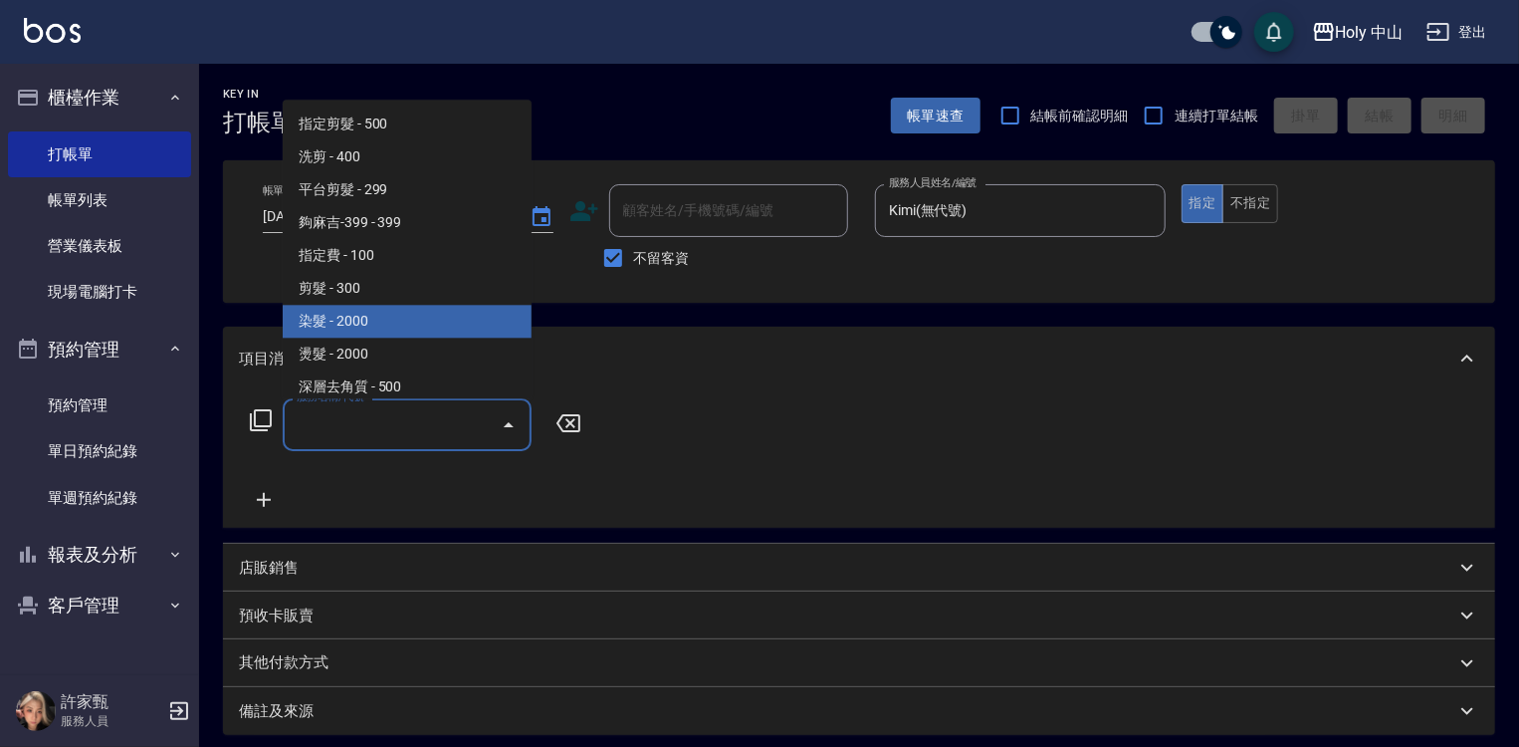
click at [389, 324] on span "染髮 - 2000" at bounding box center [407, 321] width 249 height 33
type input "染髮(C1)"
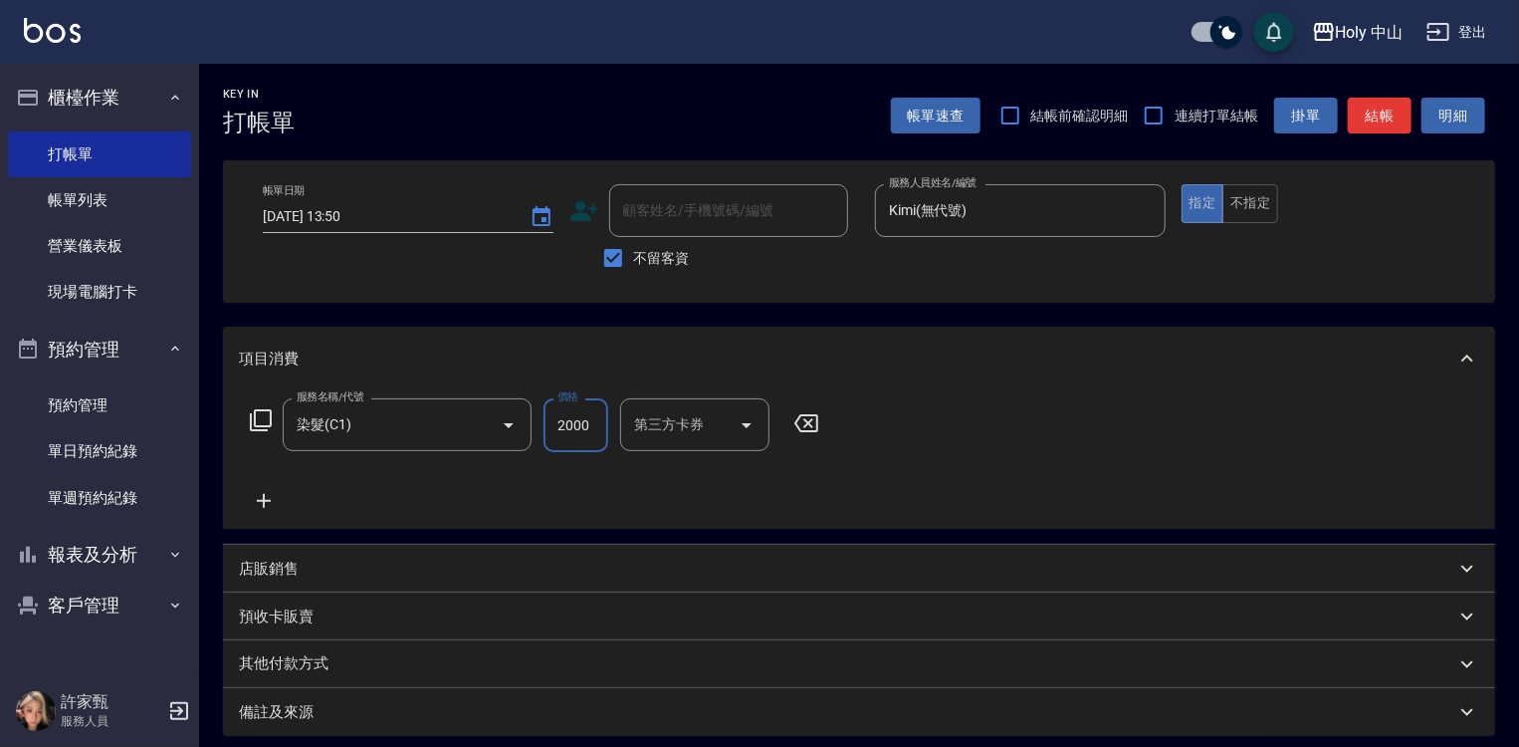
click at [585, 405] on input "2000" at bounding box center [576, 425] width 65 height 54
type input "1900"
click at [1378, 125] on button "結帳" at bounding box center [1380, 116] width 64 height 37
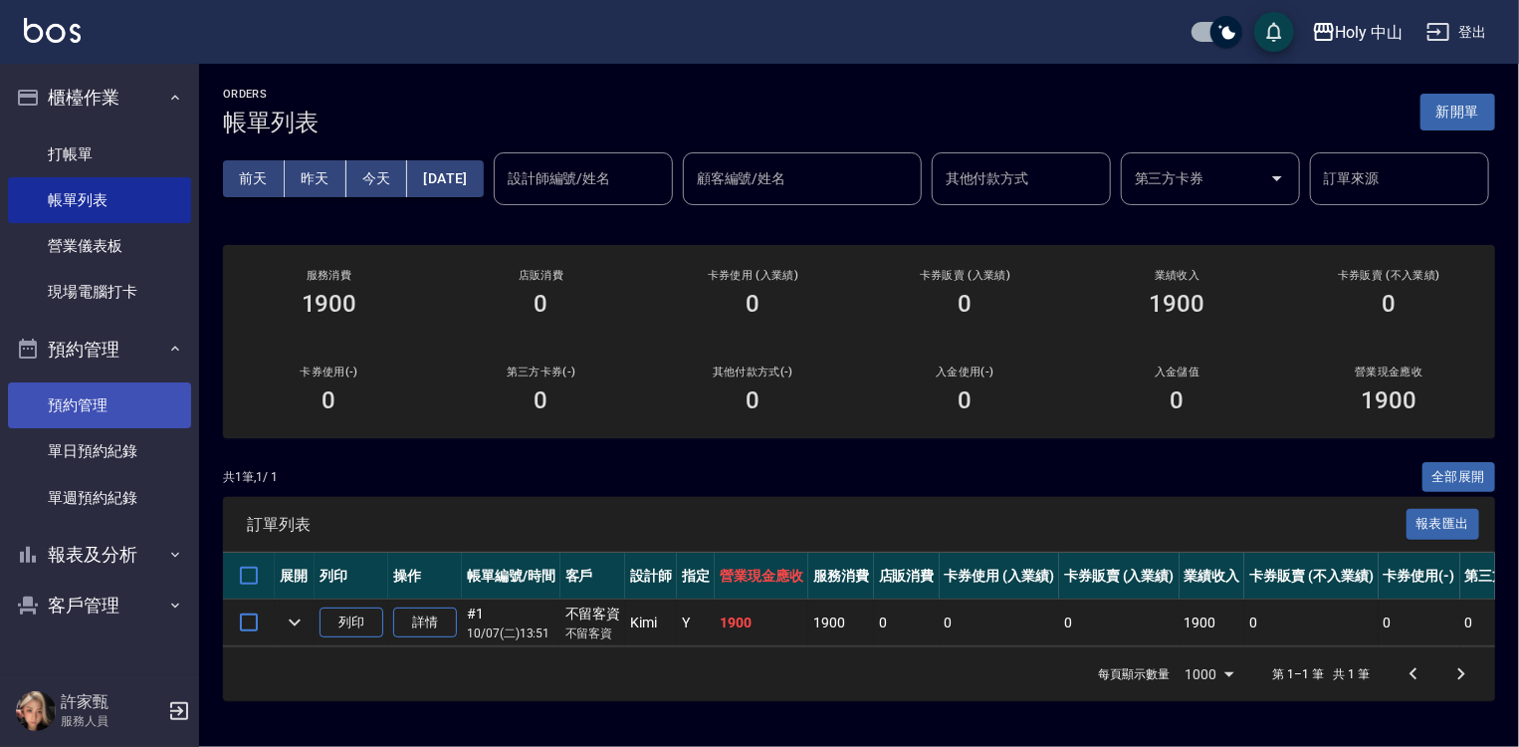
click at [112, 412] on link "預約管理" at bounding box center [99, 405] width 183 height 46
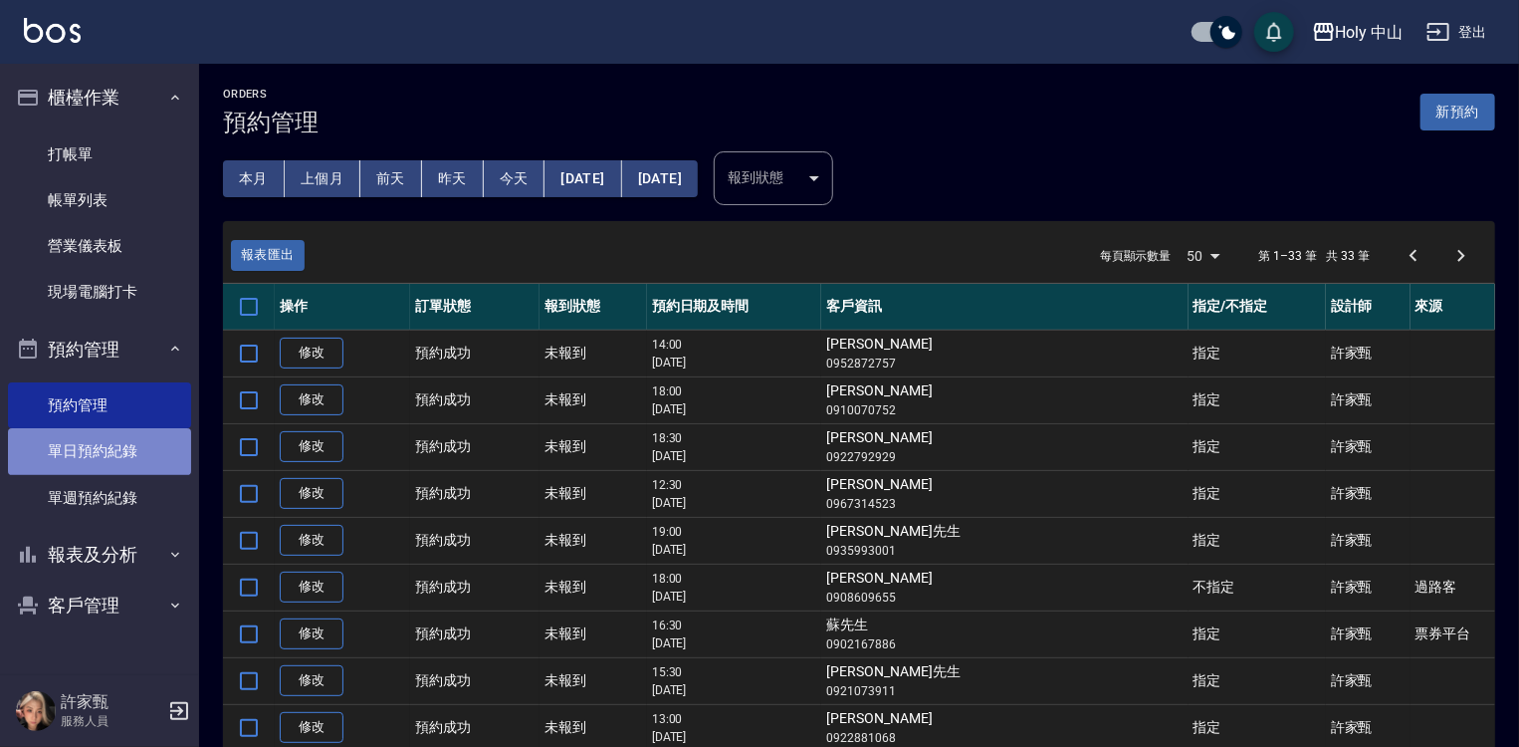
click at [97, 452] on link "單日預約紀錄" at bounding box center [99, 451] width 183 height 46
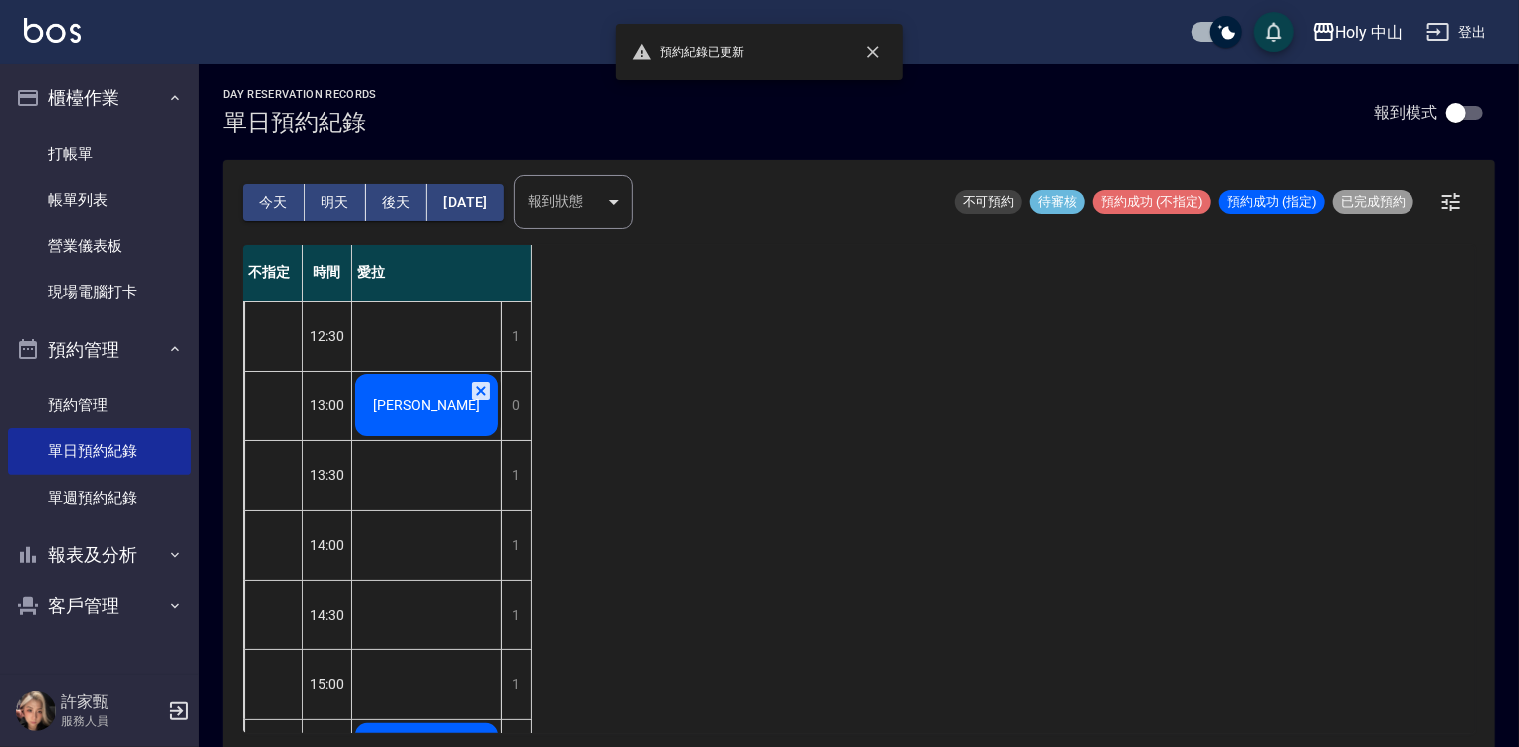
click at [422, 408] on span "[PERSON_NAME]" at bounding box center [426, 405] width 115 height 16
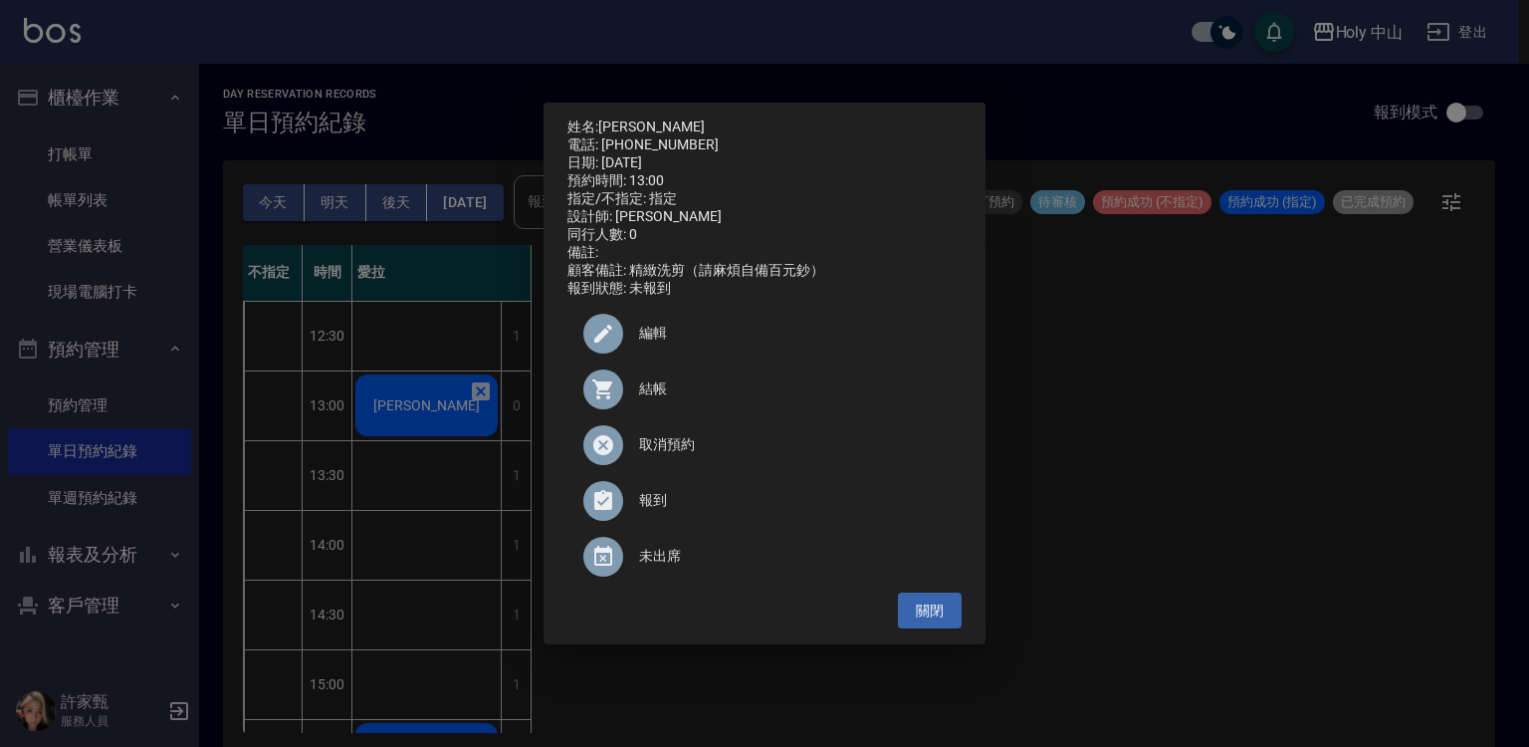
click at [645, 396] on span "結帳" at bounding box center [792, 388] width 307 height 21
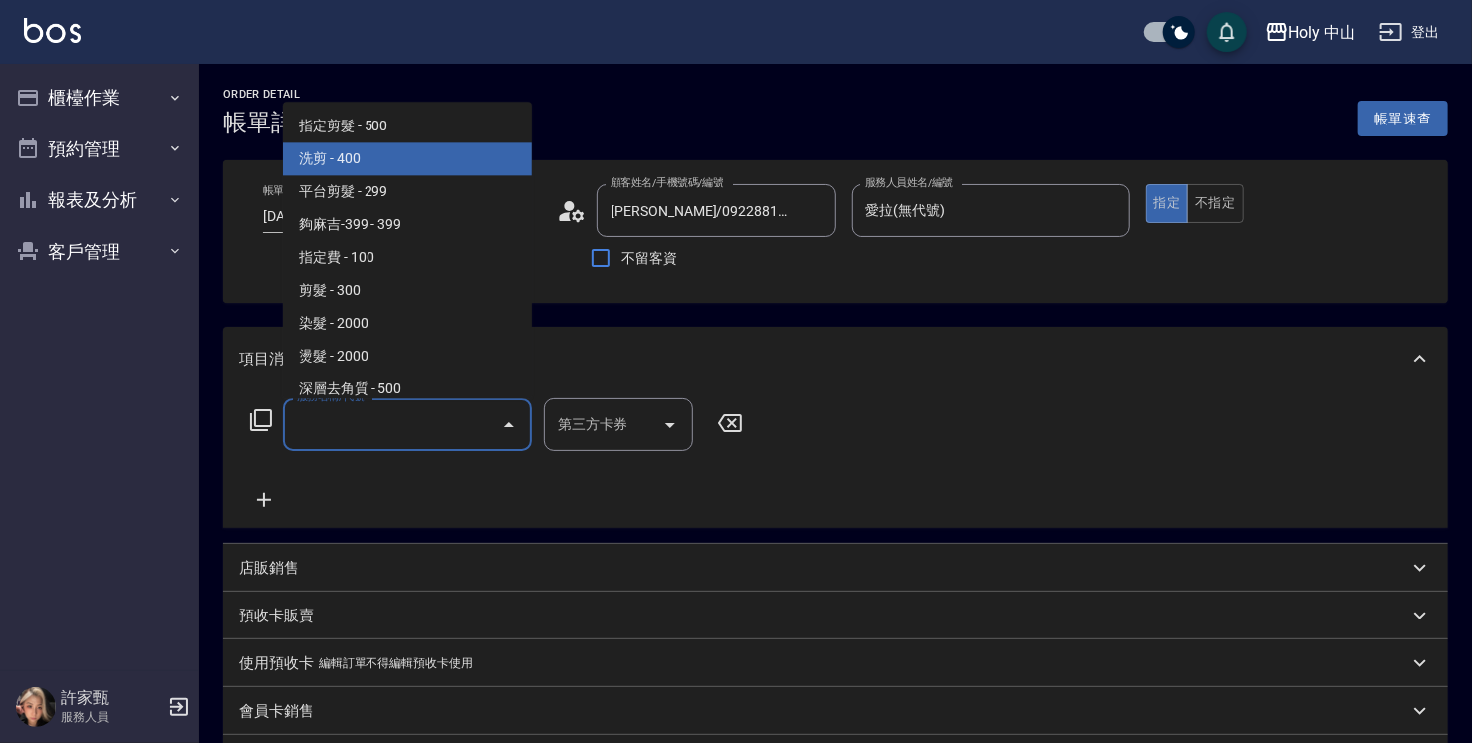
click at [453, 169] on span "洗剪 - 400" at bounding box center [407, 158] width 249 height 33
type input "洗剪(3)"
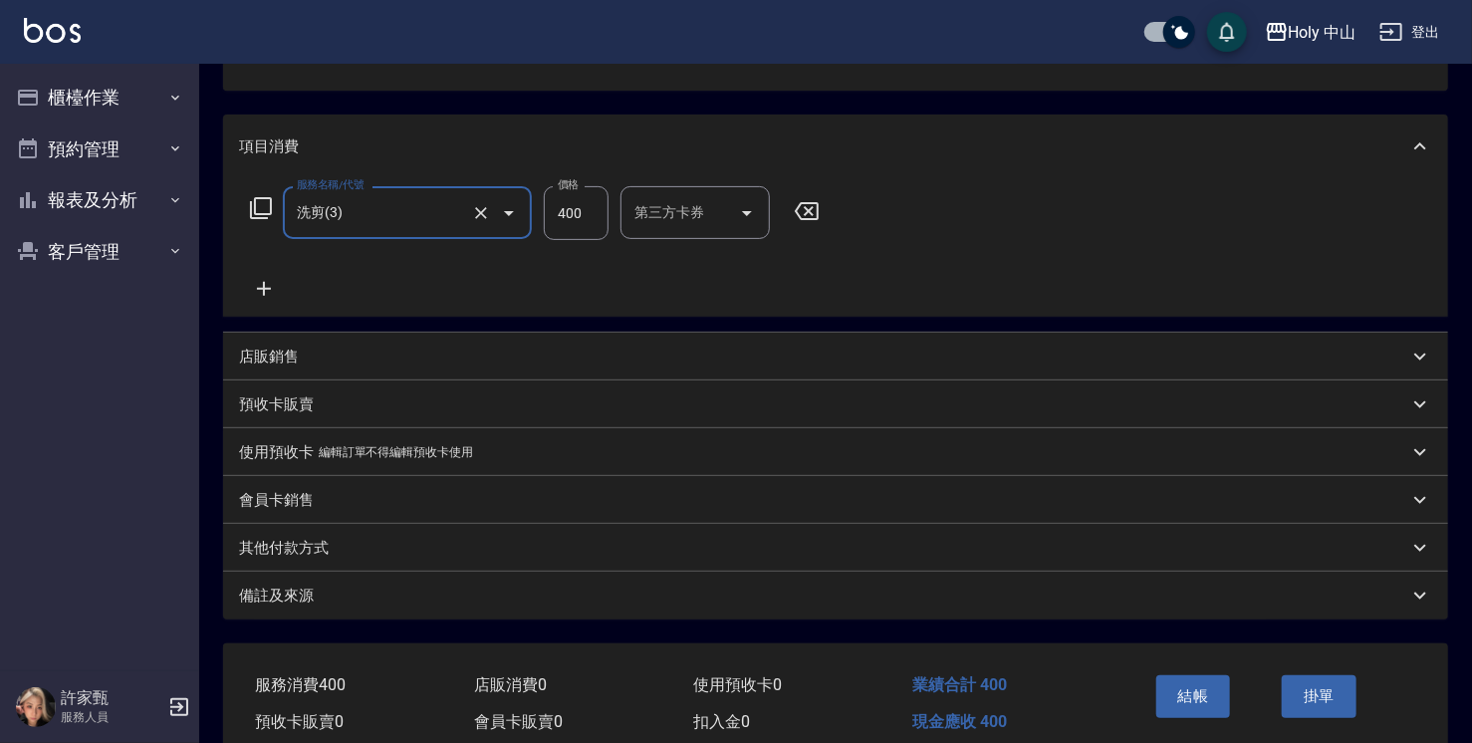
scroll to position [299, 0]
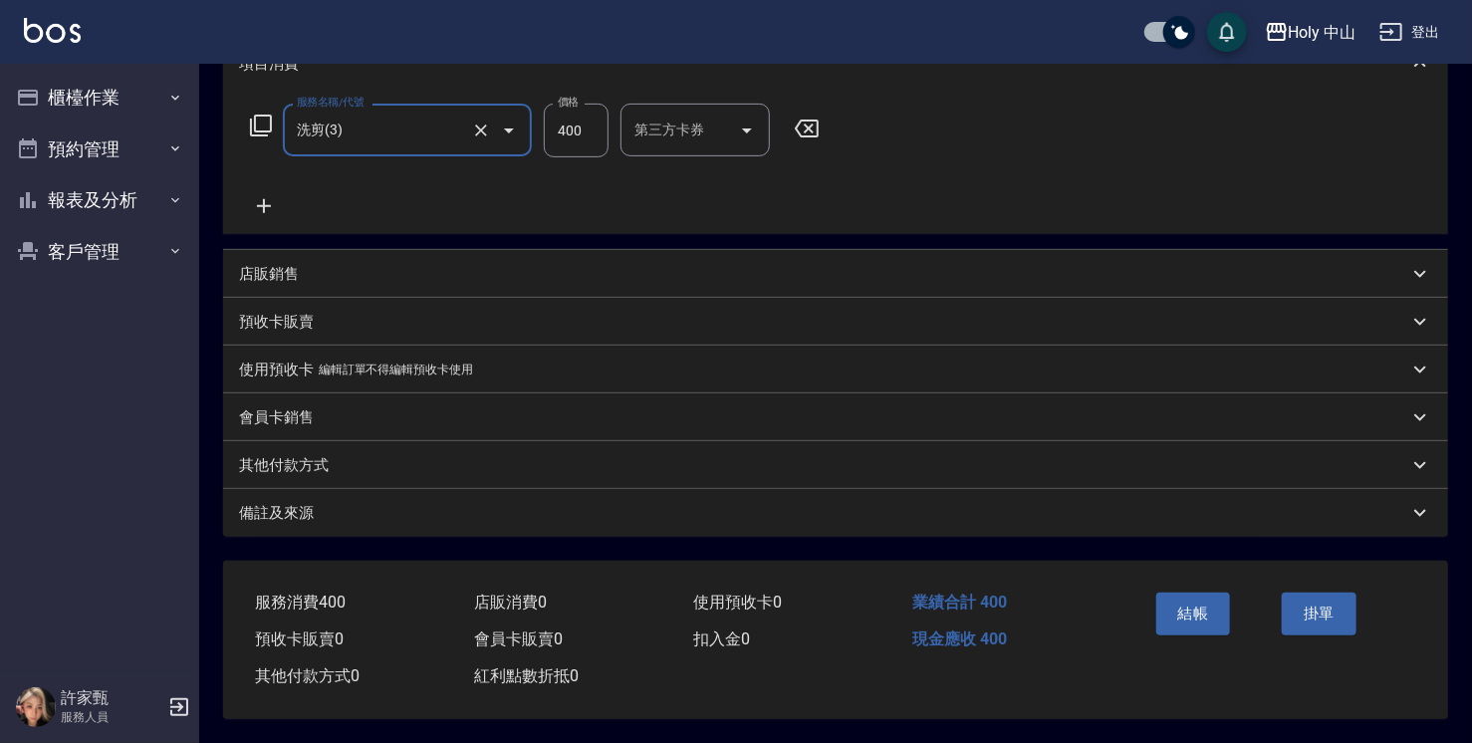
click at [806, 523] on div "備註及來源" at bounding box center [835, 513] width 1225 height 48
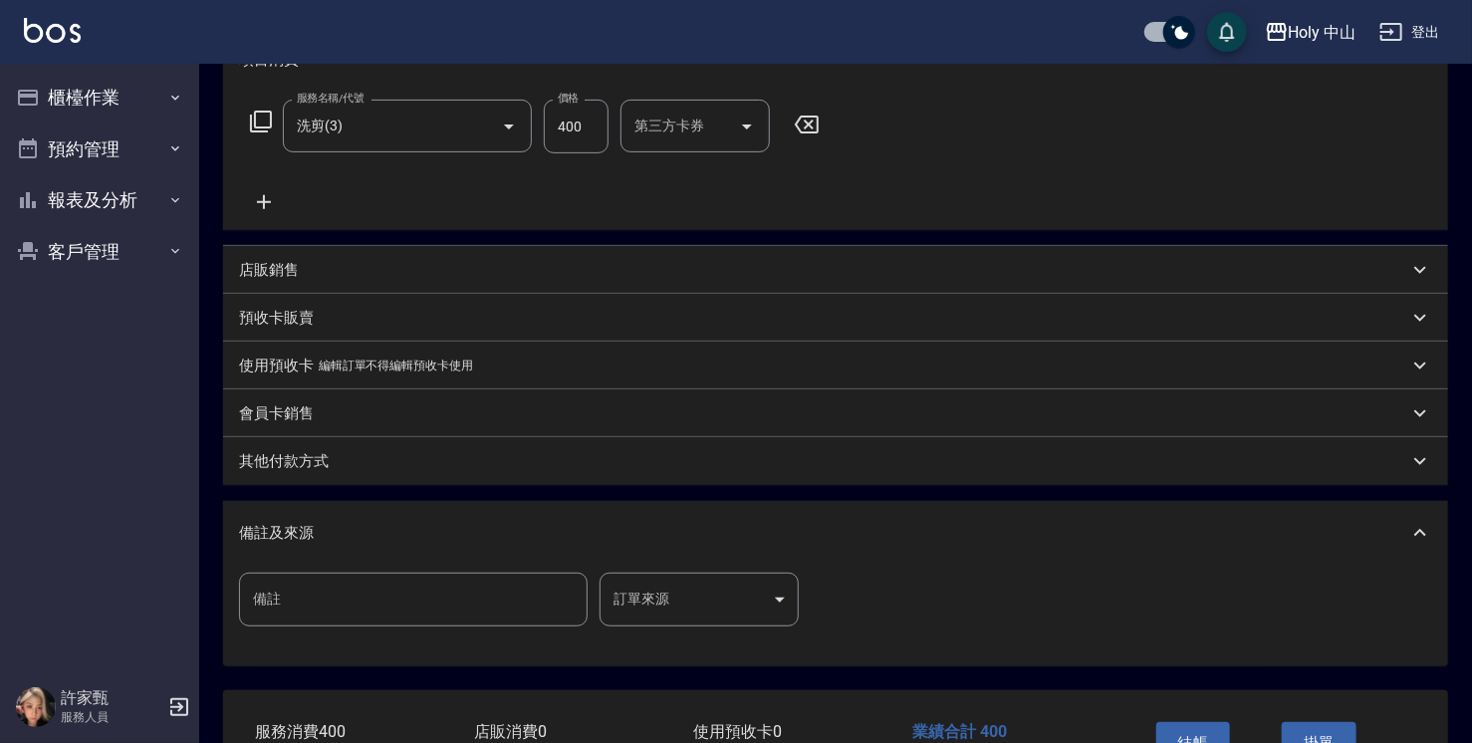
click at [642, 593] on body "Holy 中山 登出 櫃檯作業 打帳單 帳單列表 營業儀表板 現場電腦打卡 預約管理 預約管理 單日預約紀錄 單週預約紀錄 報表及分析 報表目錄 店家日報表 …" at bounding box center [736, 286] width 1472 height 1171
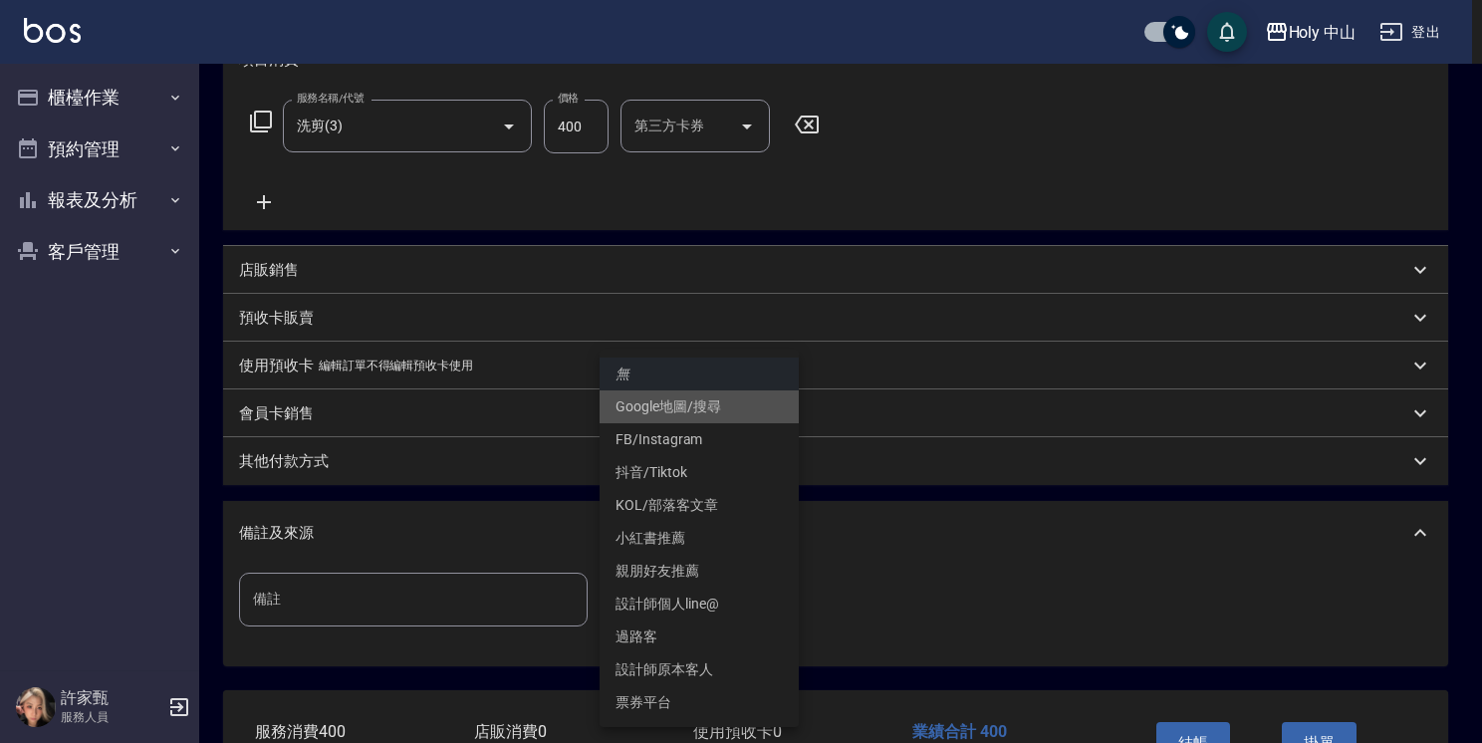
click at [697, 409] on li "Google地圖/搜尋" at bounding box center [698, 406] width 199 height 33
type input "Google地圖/搜尋"
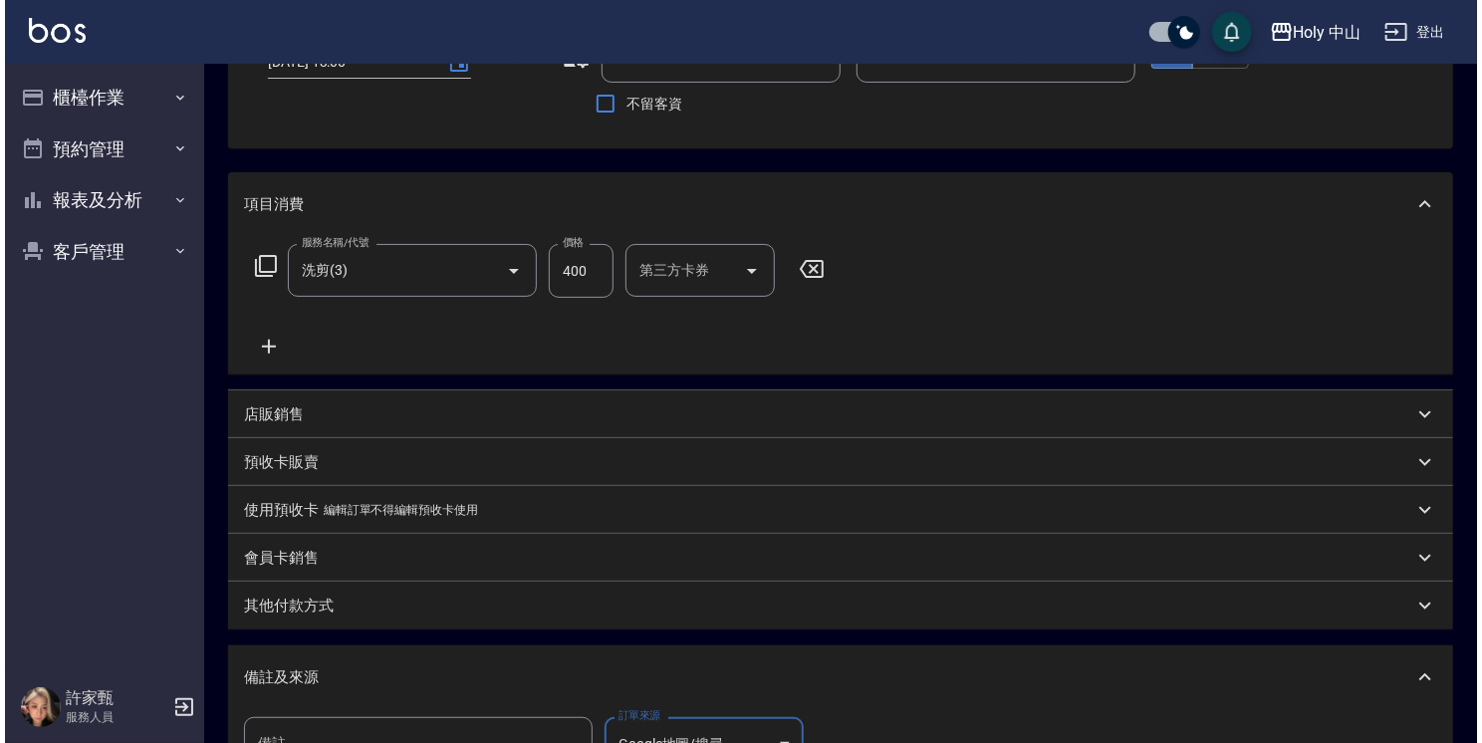
scroll to position [398, 0]
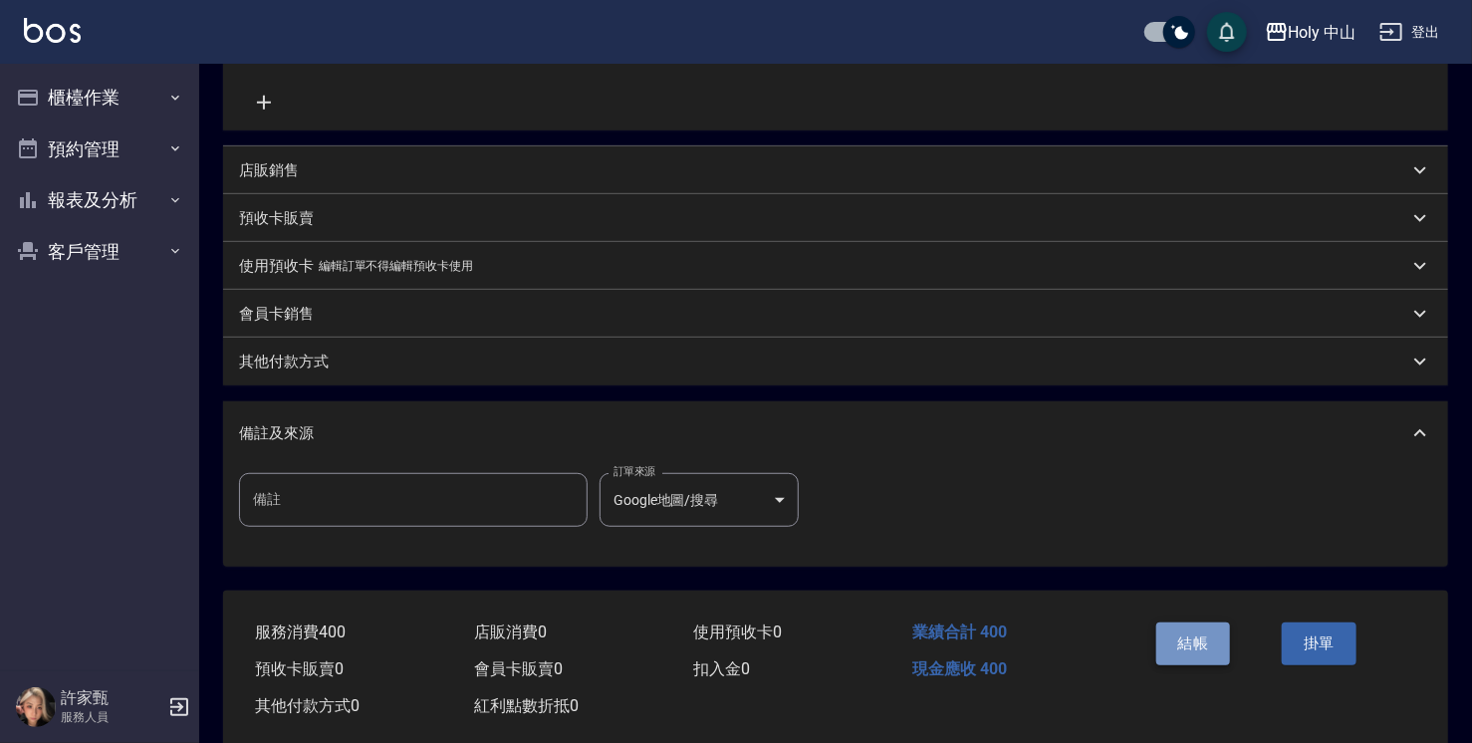
click at [1187, 639] on button "結帳" at bounding box center [1193, 643] width 75 height 42
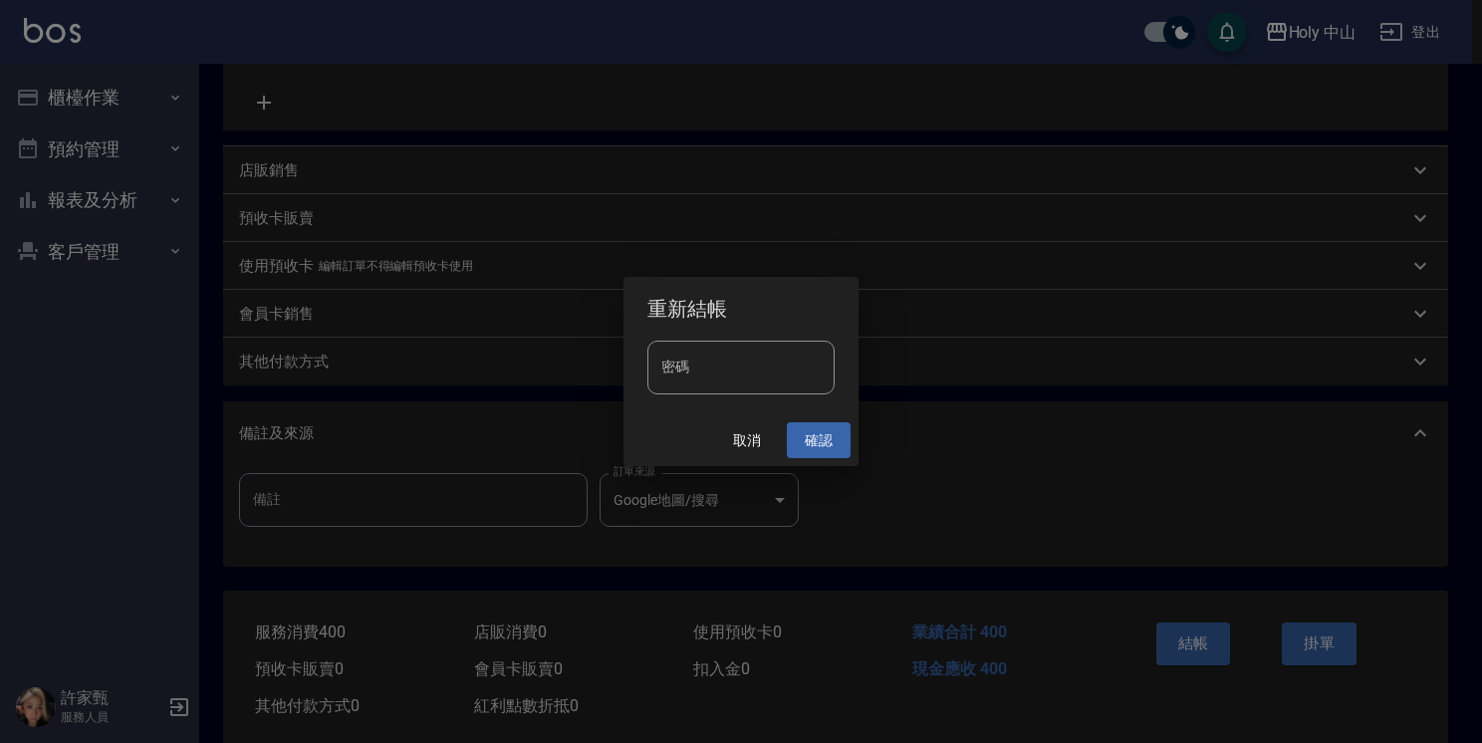
click at [808, 444] on button "確認" at bounding box center [819, 440] width 64 height 37
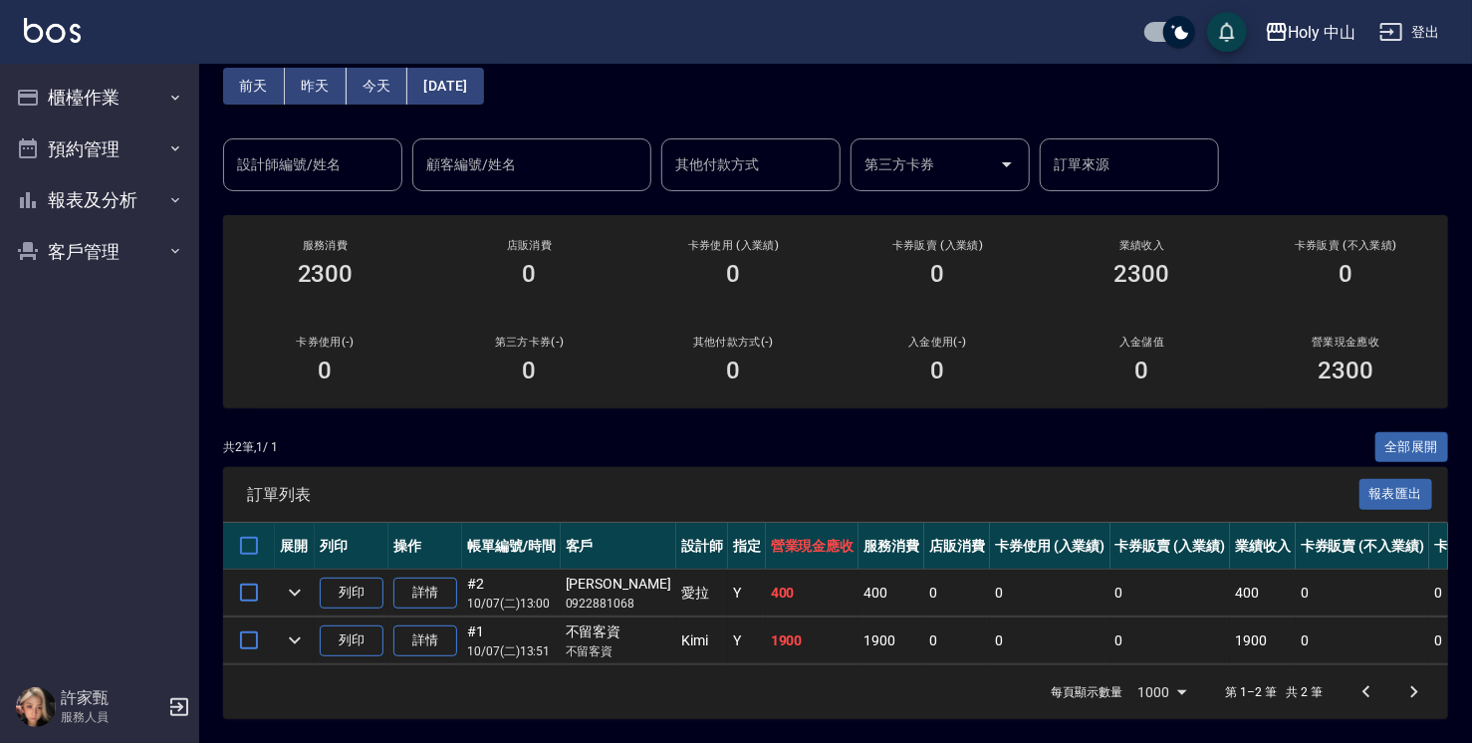
scroll to position [107, 0]
click at [152, 91] on button "櫃檯作業" at bounding box center [99, 98] width 183 height 52
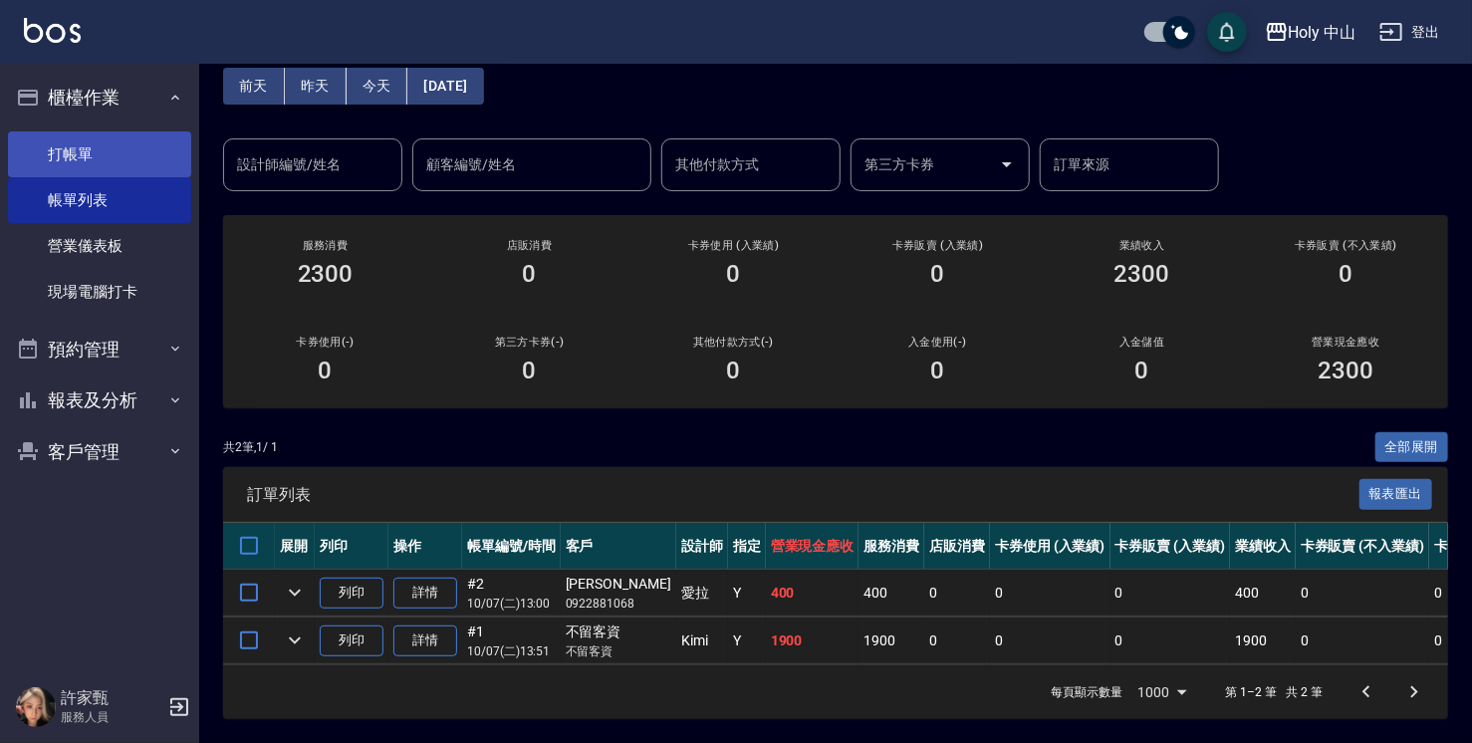
click at [143, 143] on link "打帳單" at bounding box center [99, 154] width 183 height 46
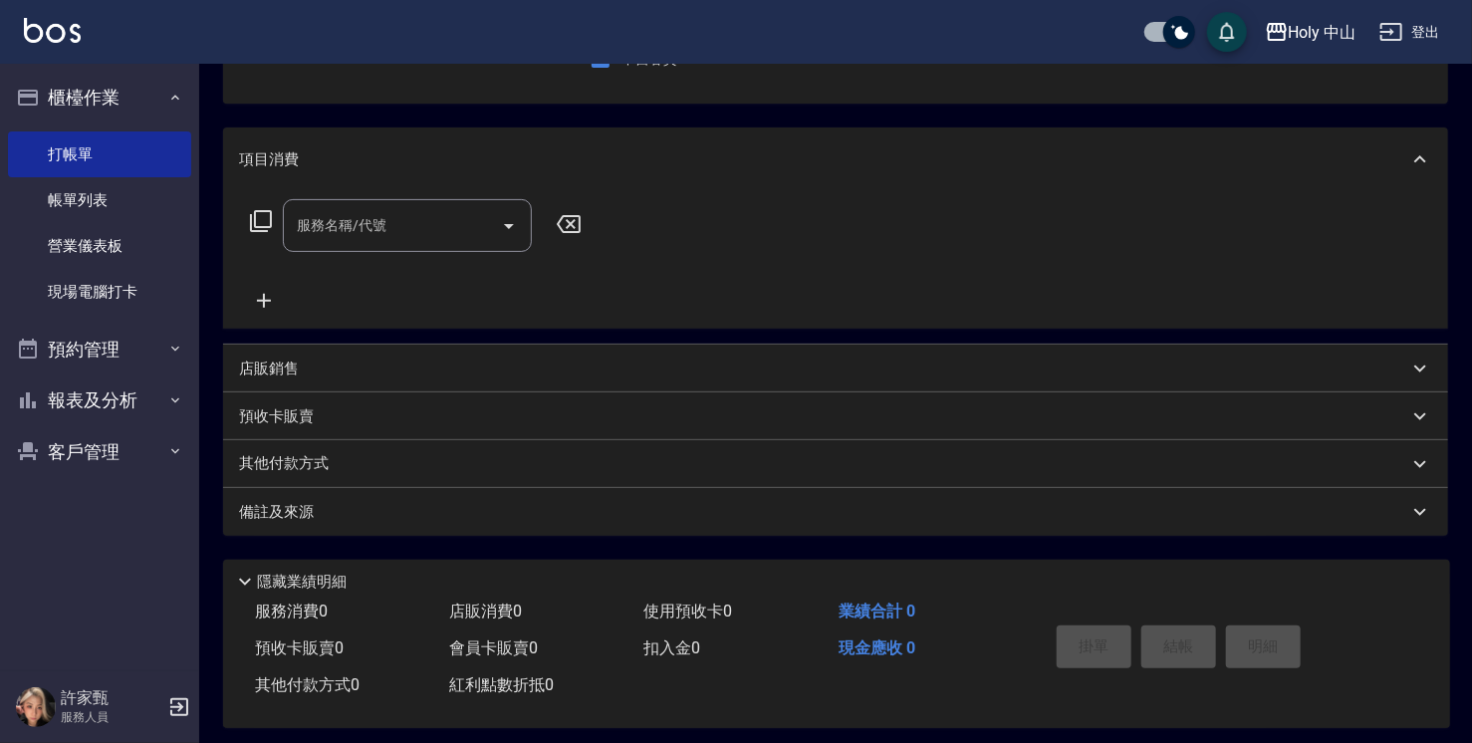
scroll to position [214, 0]
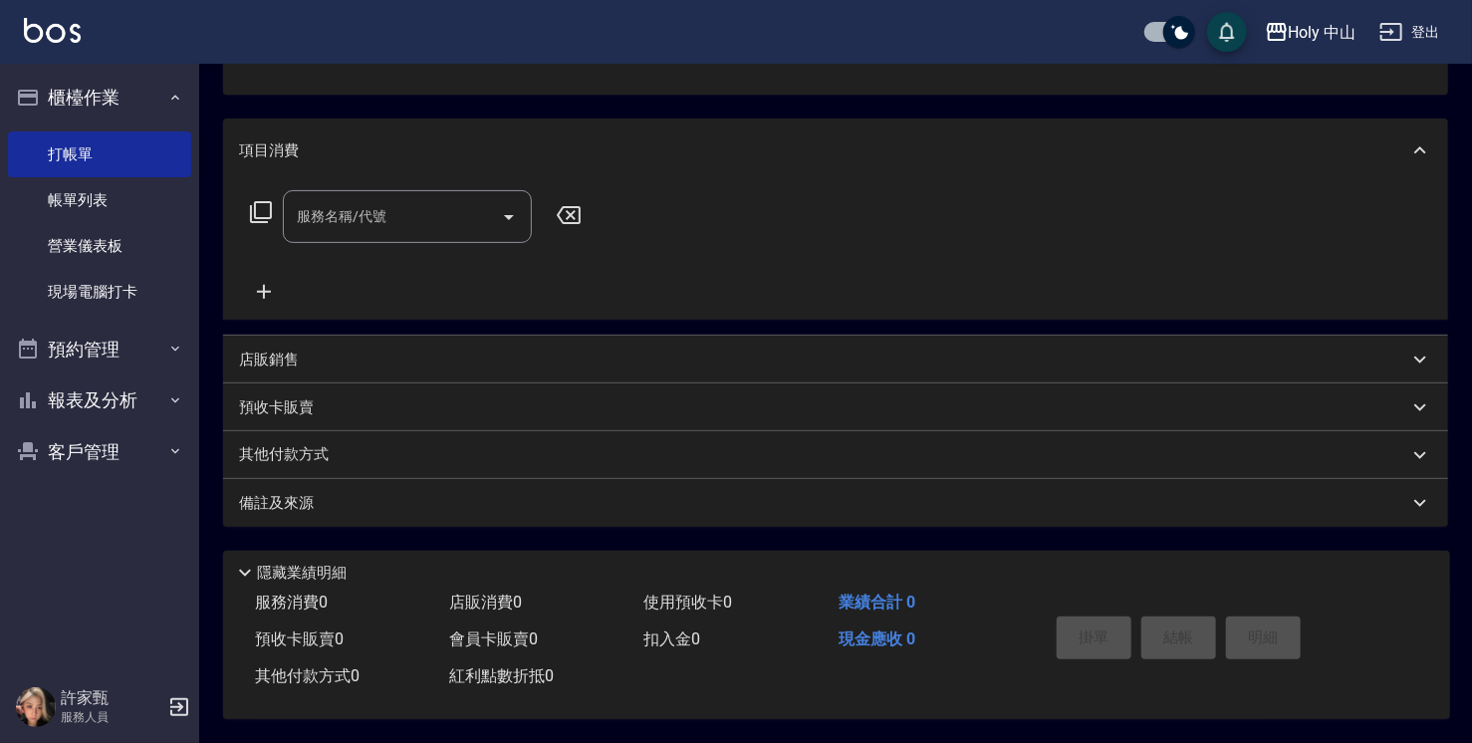
click at [631, 451] on div "其他付款方式" at bounding box center [823, 455] width 1169 height 22
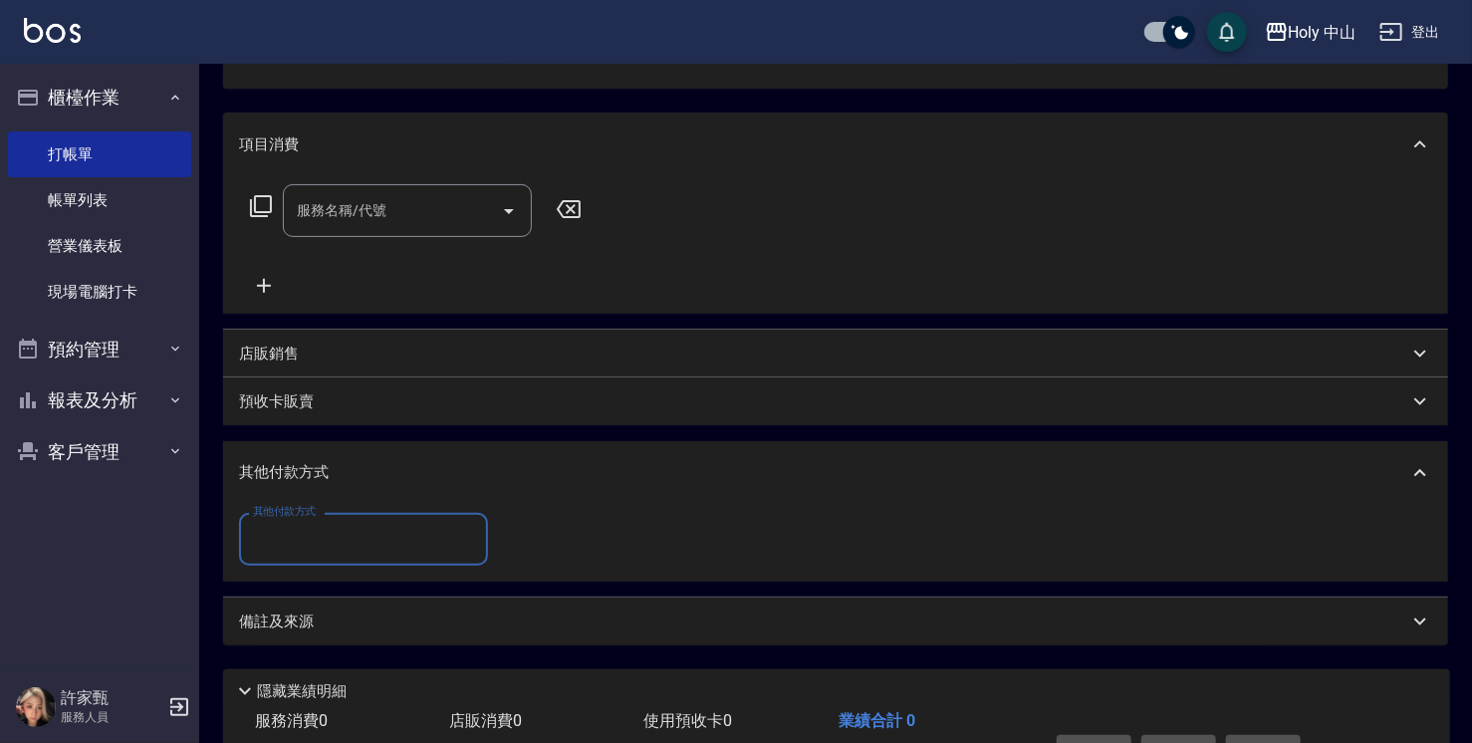
scroll to position [0, 0]
click at [370, 542] on input "其他付款方式" at bounding box center [363, 539] width 231 height 35
click at [823, 513] on div "其他付款方式 其他付款方式" at bounding box center [835, 539] width 1193 height 53
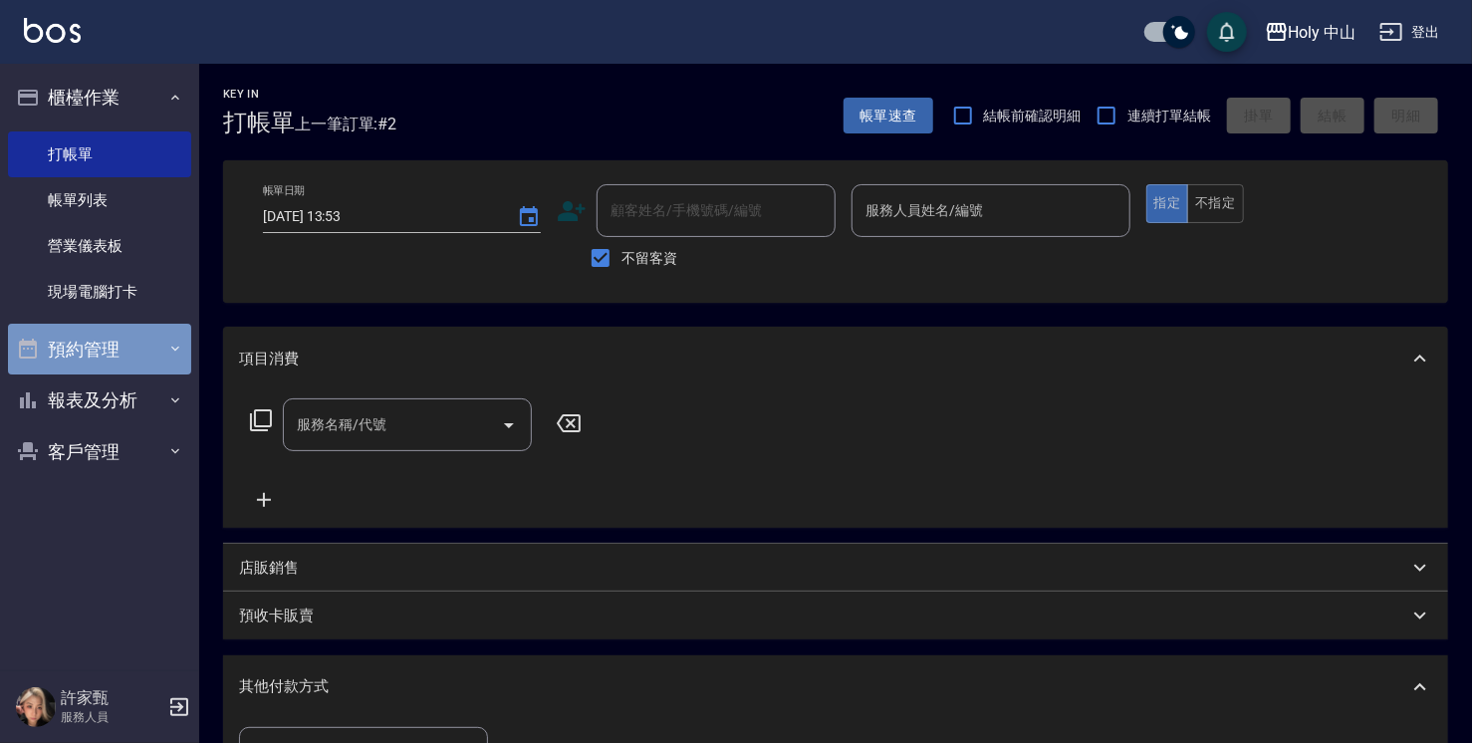
click at [128, 341] on button "預約管理" at bounding box center [99, 350] width 183 height 52
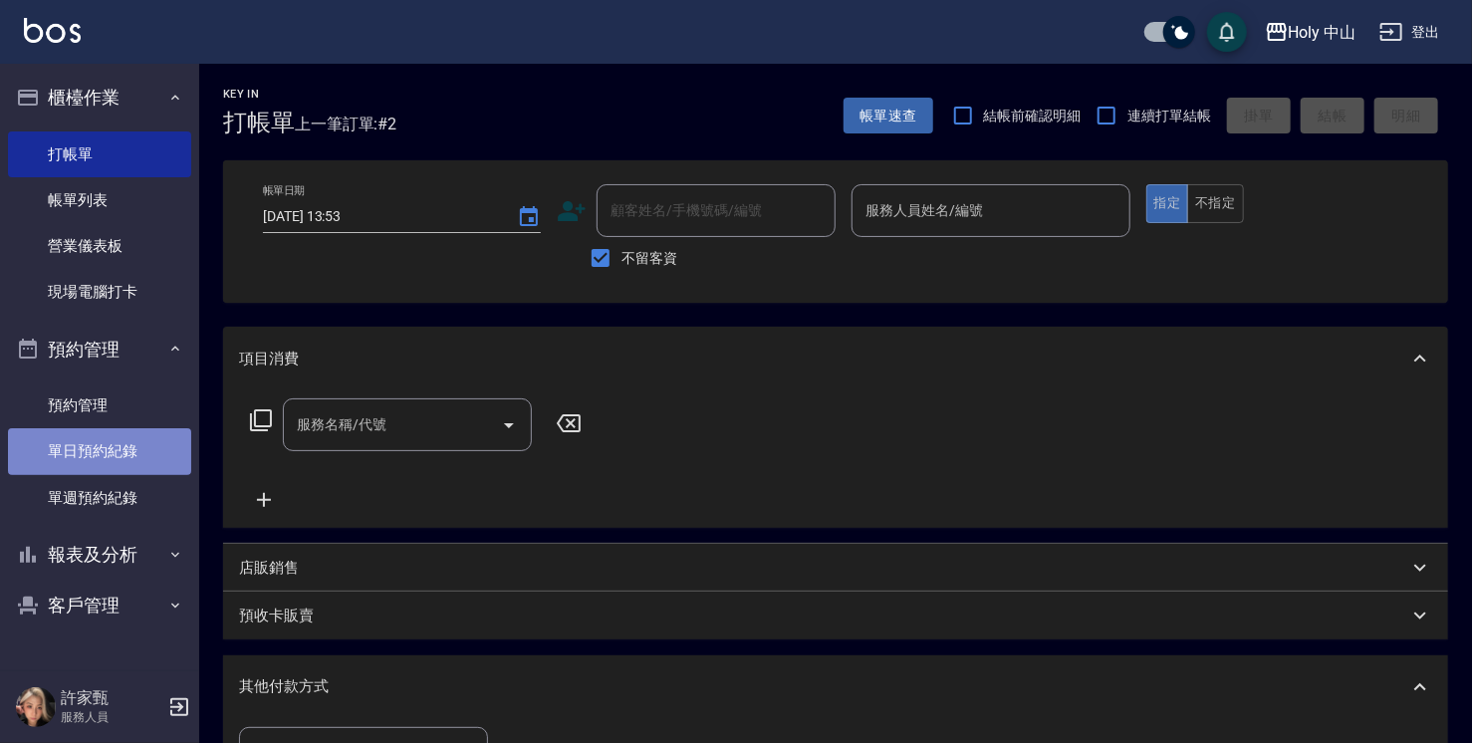
click at [115, 456] on link "單日預約紀錄" at bounding box center [99, 451] width 183 height 46
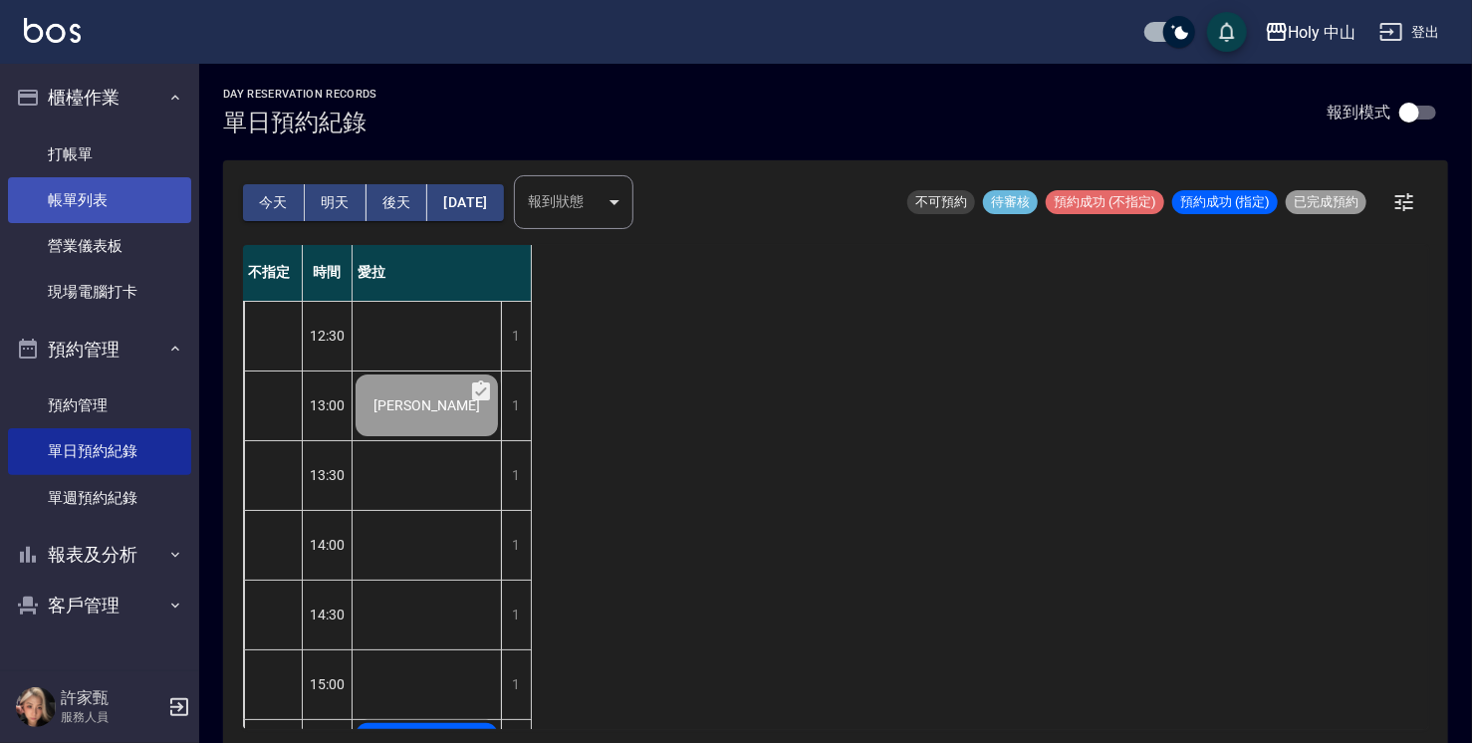
click at [107, 204] on link "帳單列表" at bounding box center [99, 200] width 183 height 46
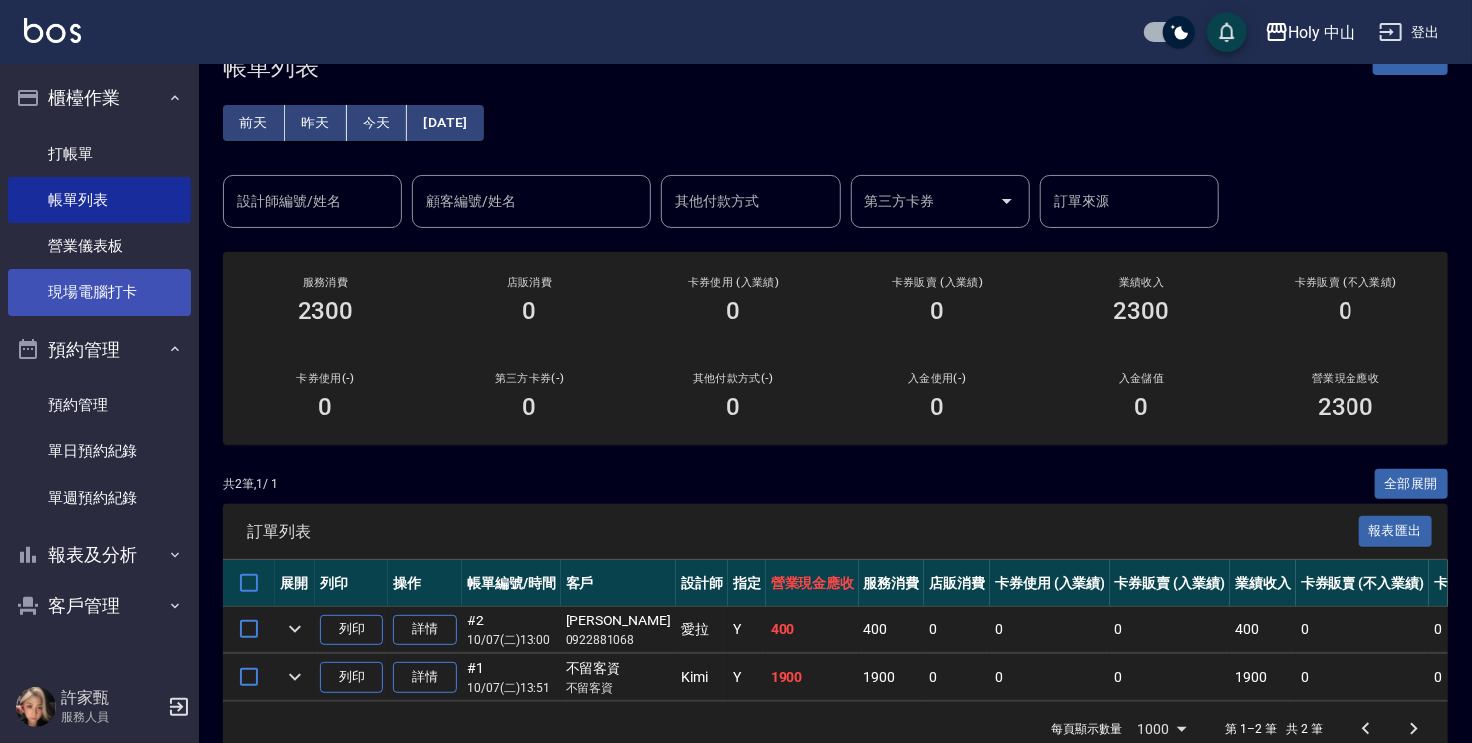
scroll to position [107, 0]
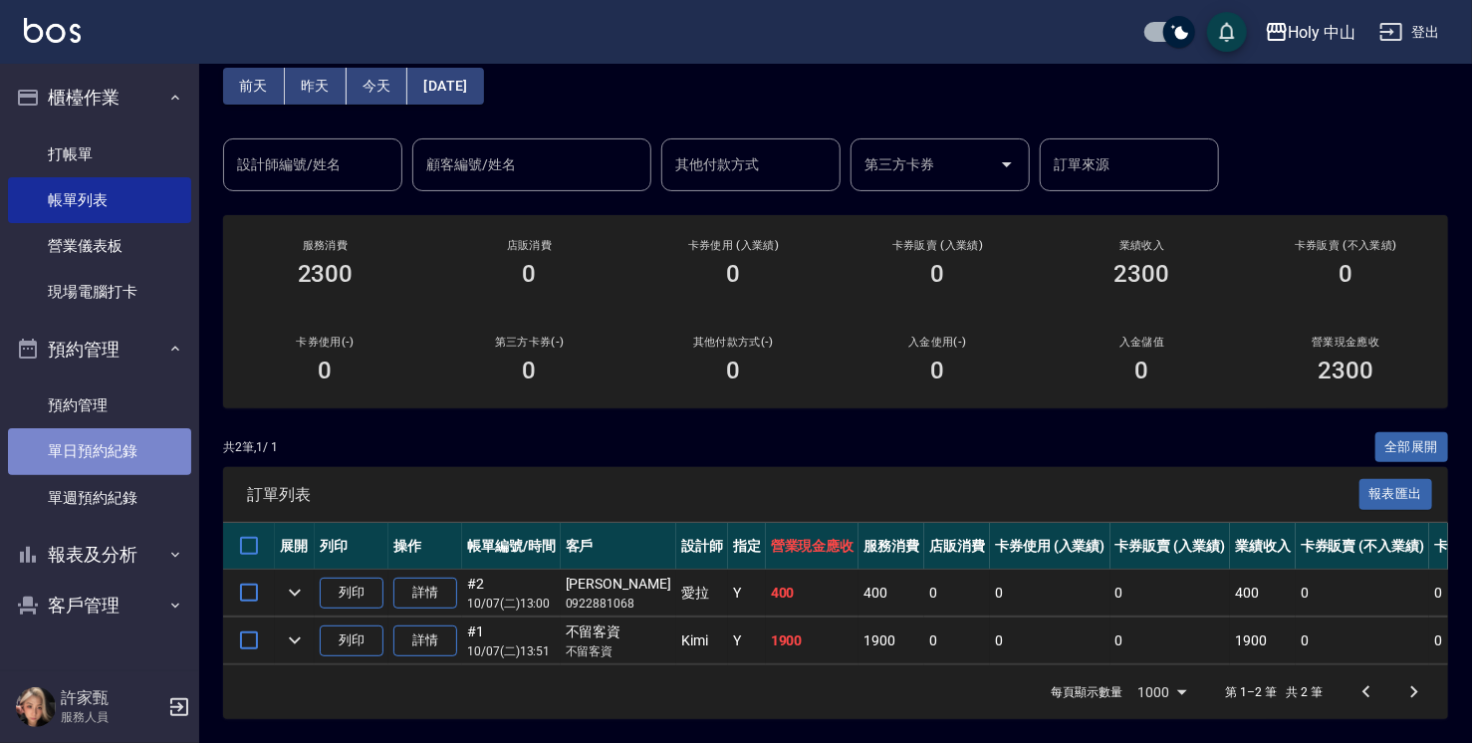
click at [126, 458] on link "單日預約紀錄" at bounding box center [99, 451] width 183 height 46
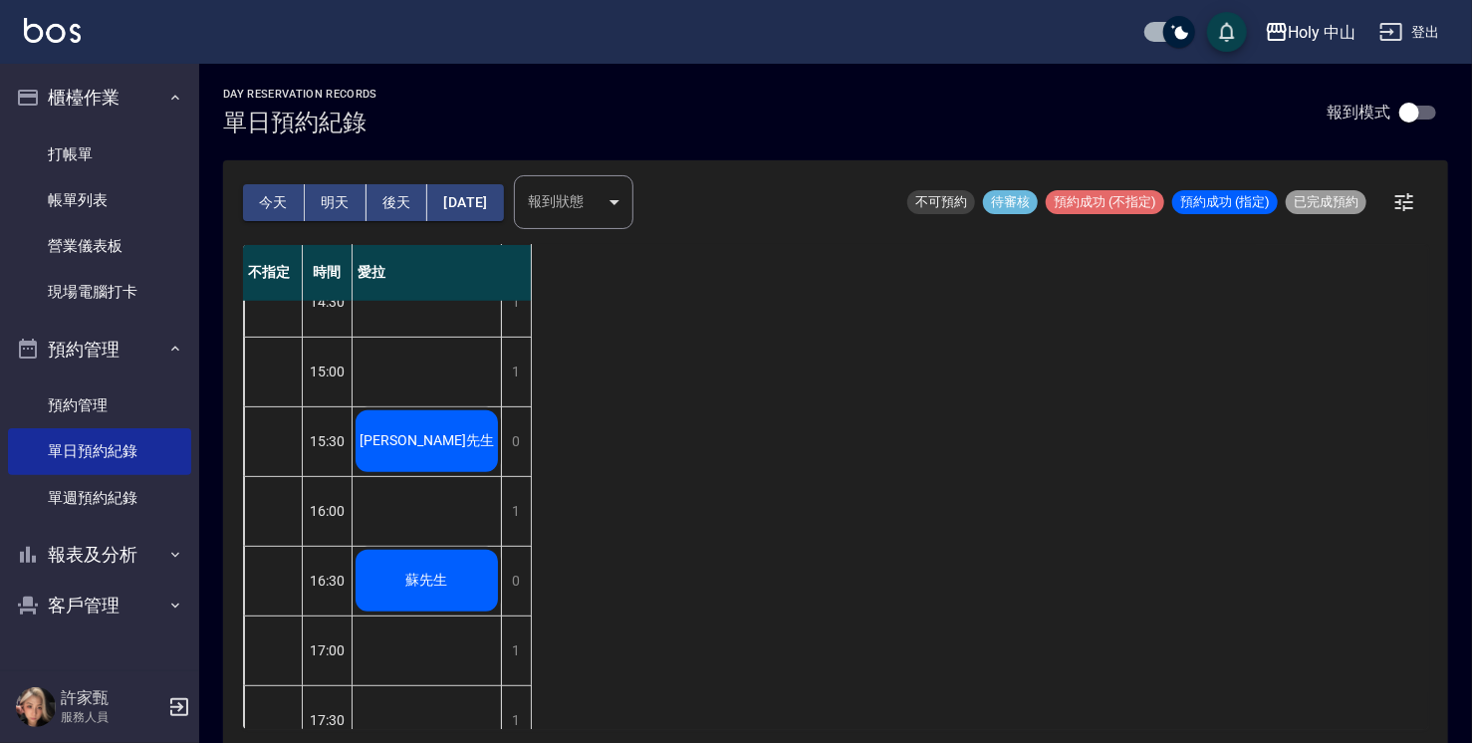
scroll to position [304, 0]
